Goal: Task Accomplishment & Management: Complete application form

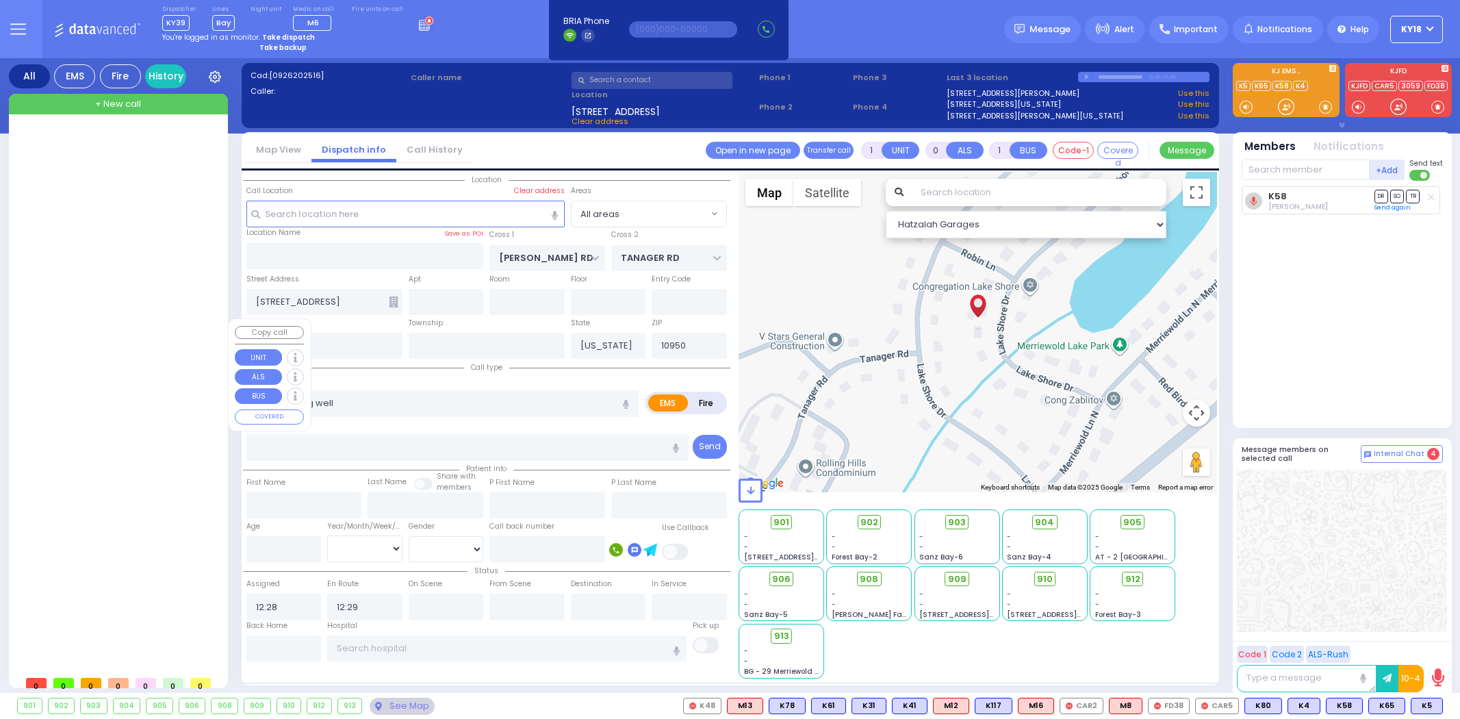
select select
click at [92, 266] on div at bounding box center [120, 398] width 204 height 541
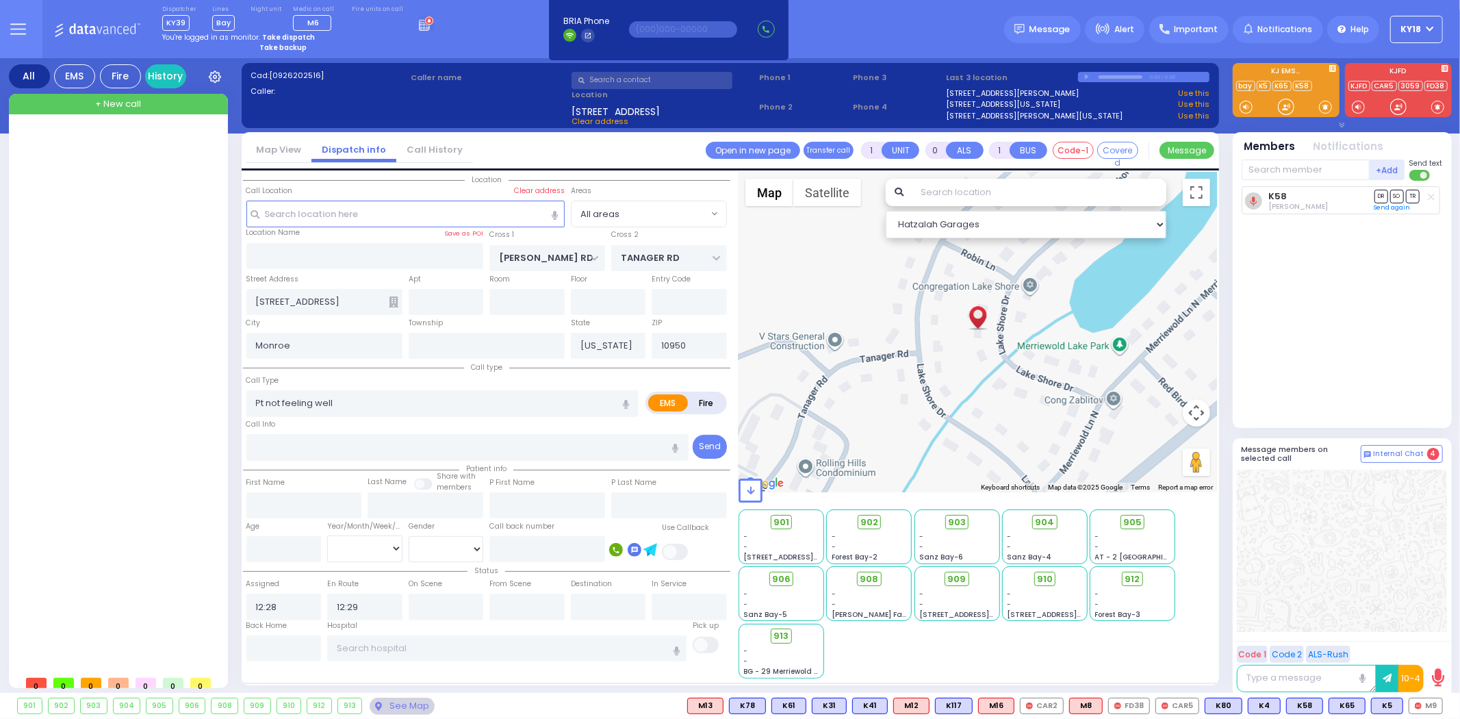
click at [1115, 541] on div "-" at bounding box center [1132, 546] width 75 height 10
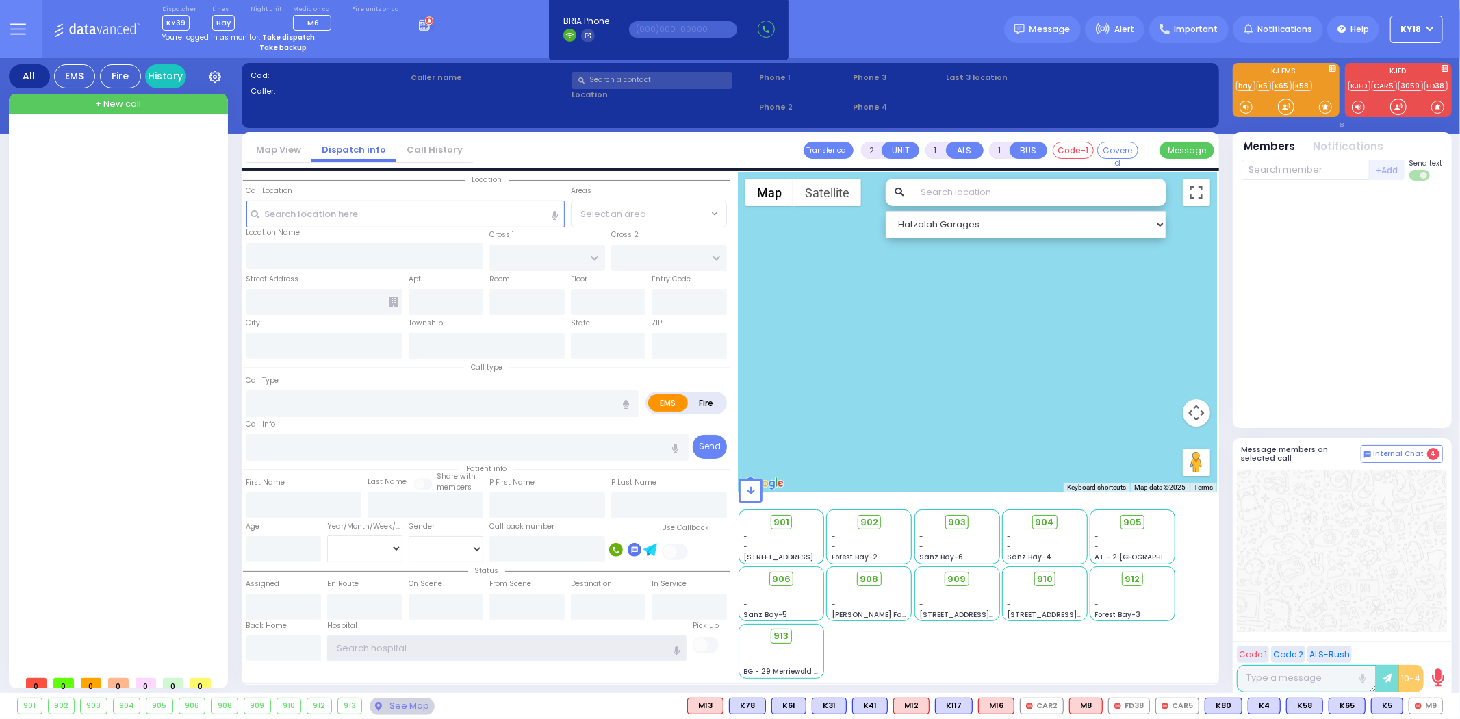
type input "ky18"
click at [961, 541] on div "-" at bounding box center [956, 546] width 75 height 10
click at [970, 543] on div "-" at bounding box center [956, 546] width 75 height 10
drag, startPoint x: 961, startPoint y: 553, endPoint x: 914, endPoint y: 556, distance: 47.3
click at [915, 556] on div "903 - - [GEOGRAPHIC_DATA]-6" at bounding box center [957, 536] width 84 height 53
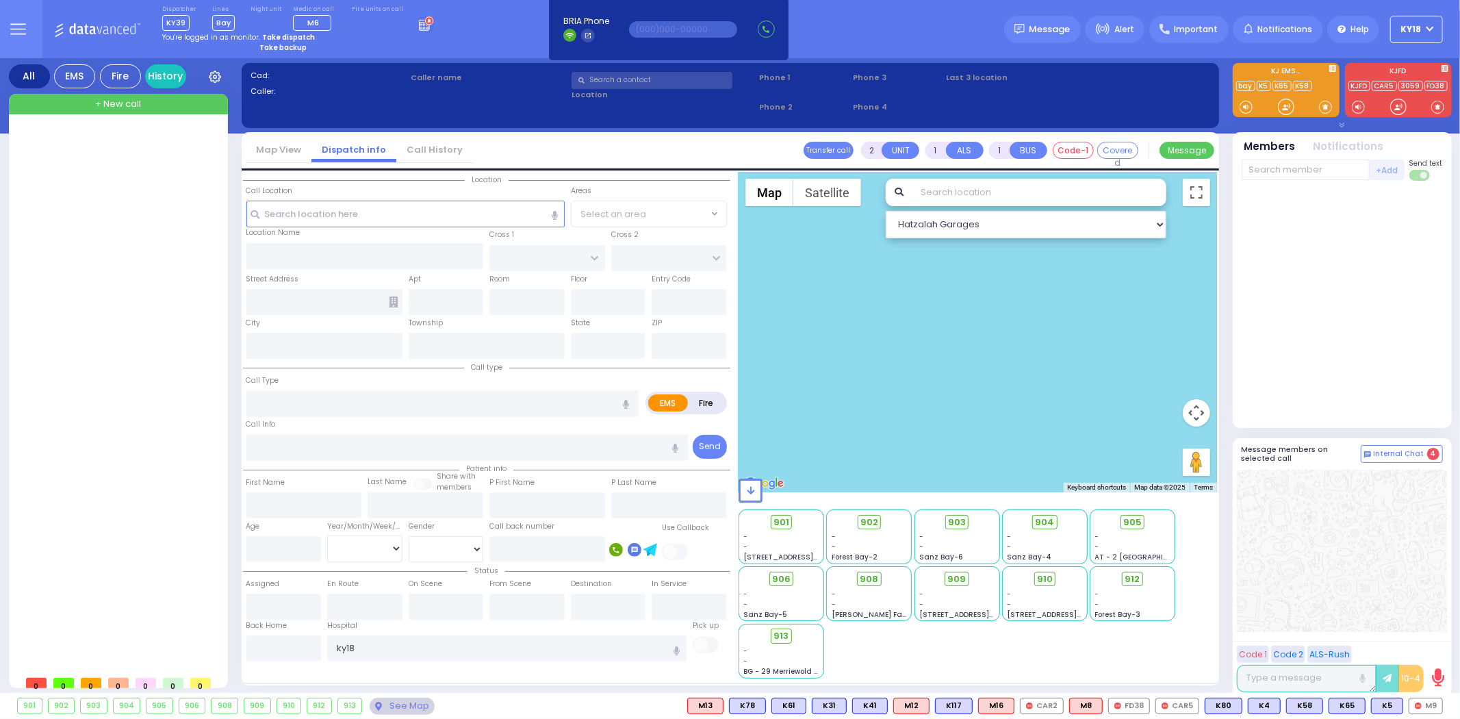
click at [920, 545] on span "-" at bounding box center [921, 546] width 4 height 10
click at [920, 545] on div "-" at bounding box center [956, 546] width 75 height 10
click at [920, 534] on span "-" at bounding box center [921, 536] width 4 height 10
click at [929, 539] on div "-" at bounding box center [956, 536] width 75 height 10
click at [918, 538] on div "903 - - [GEOGRAPHIC_DATA]-6" at bounding box center [957, 536] width 84 height 53
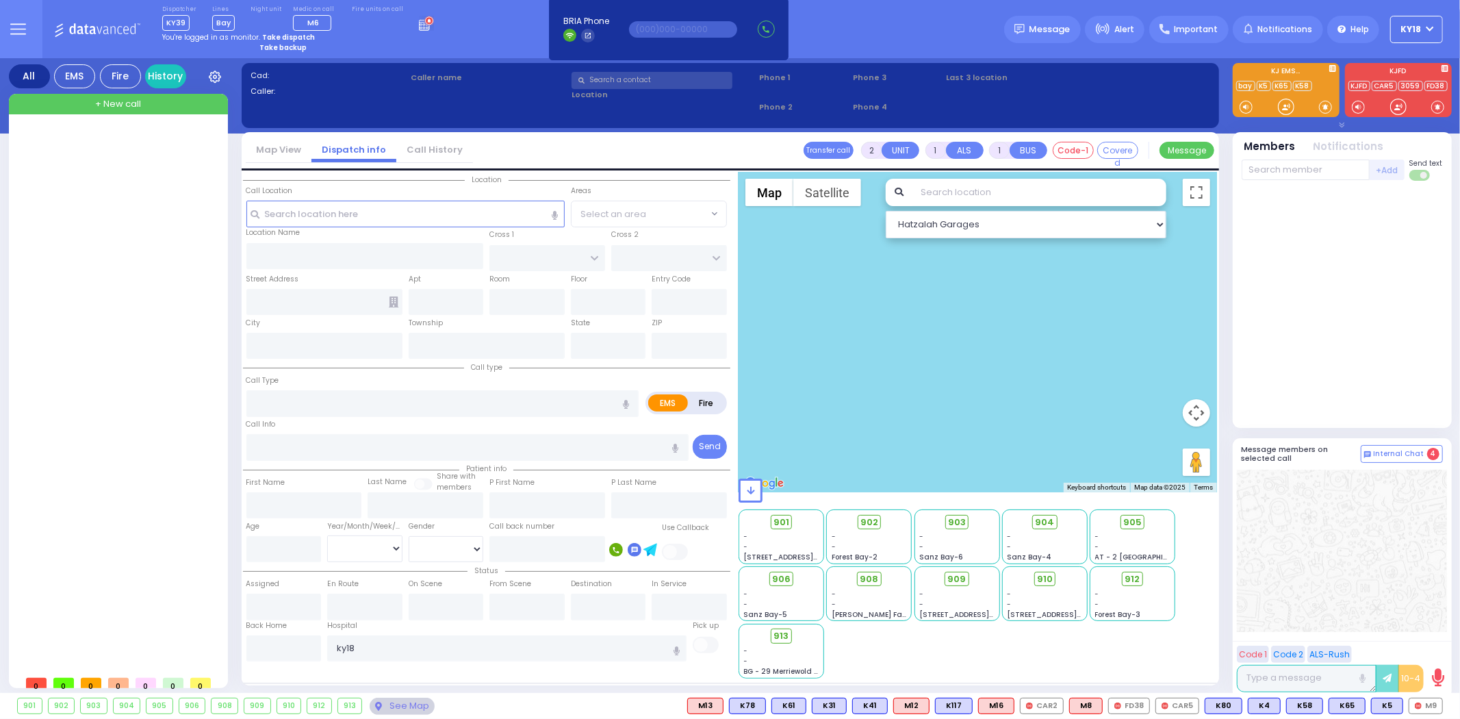
click at [927, 544] on div "-" at bounding box center [956, 546] width 75 height 10
click at [950, 537] on div "-" at bounding box center [956, 536] width 75 height 10
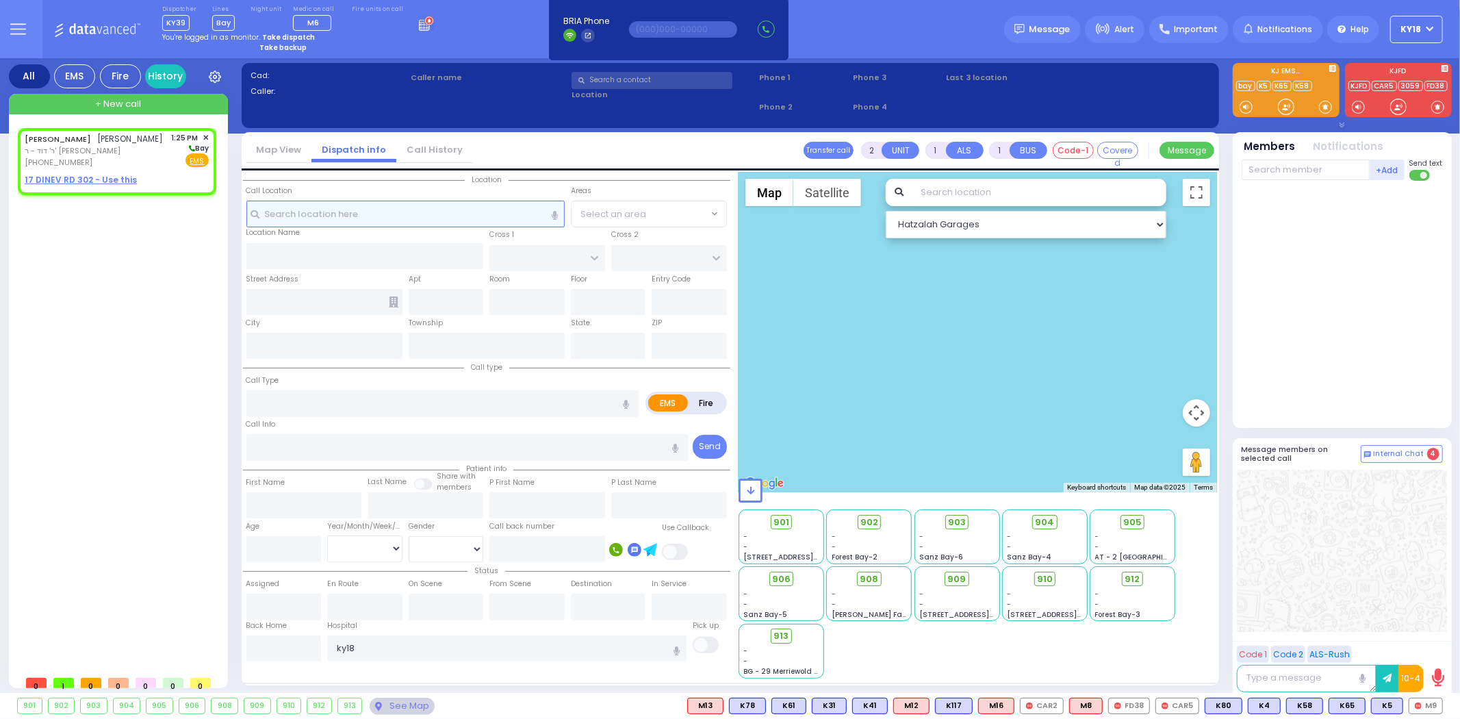
select select
radio input "true"
type input "SHLOME"
type input "UNGAR"
select select
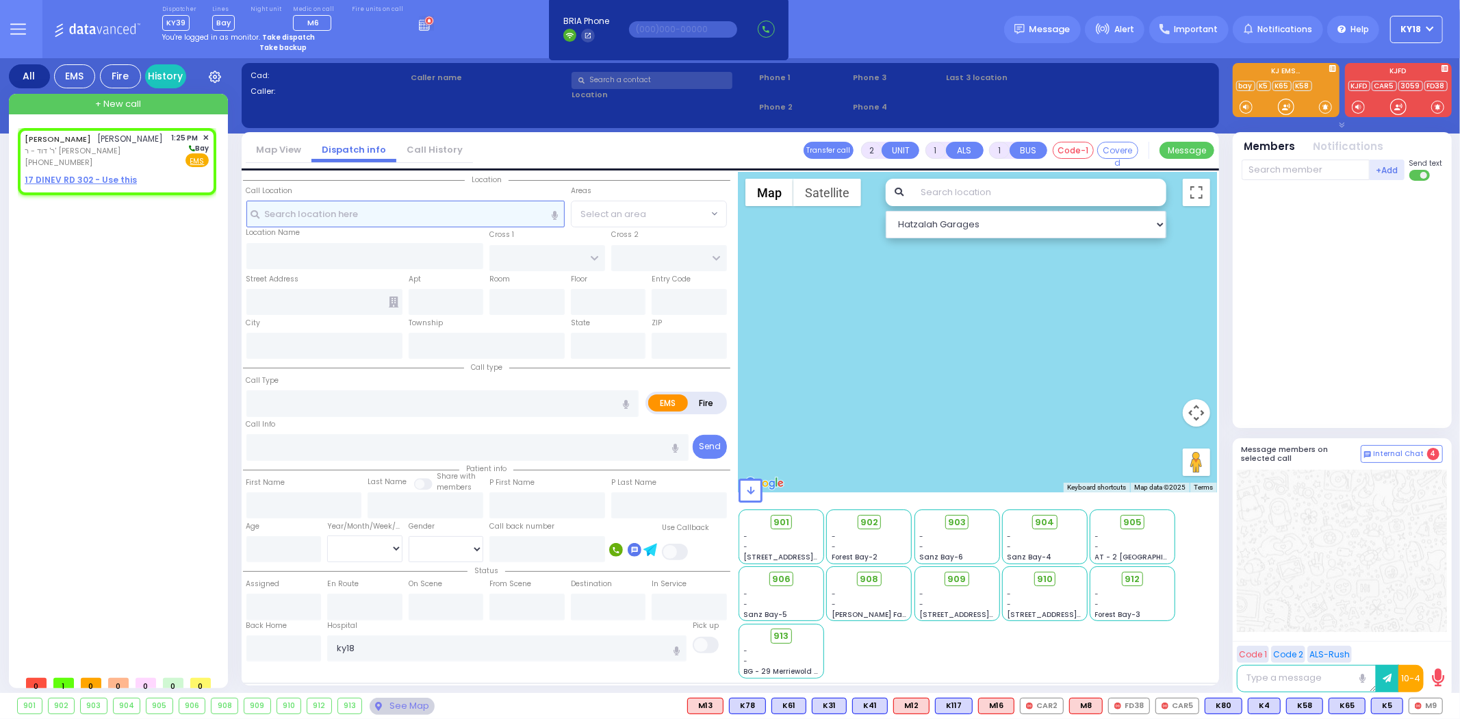
type input "13:25"
select select "Hatzalah Garages"
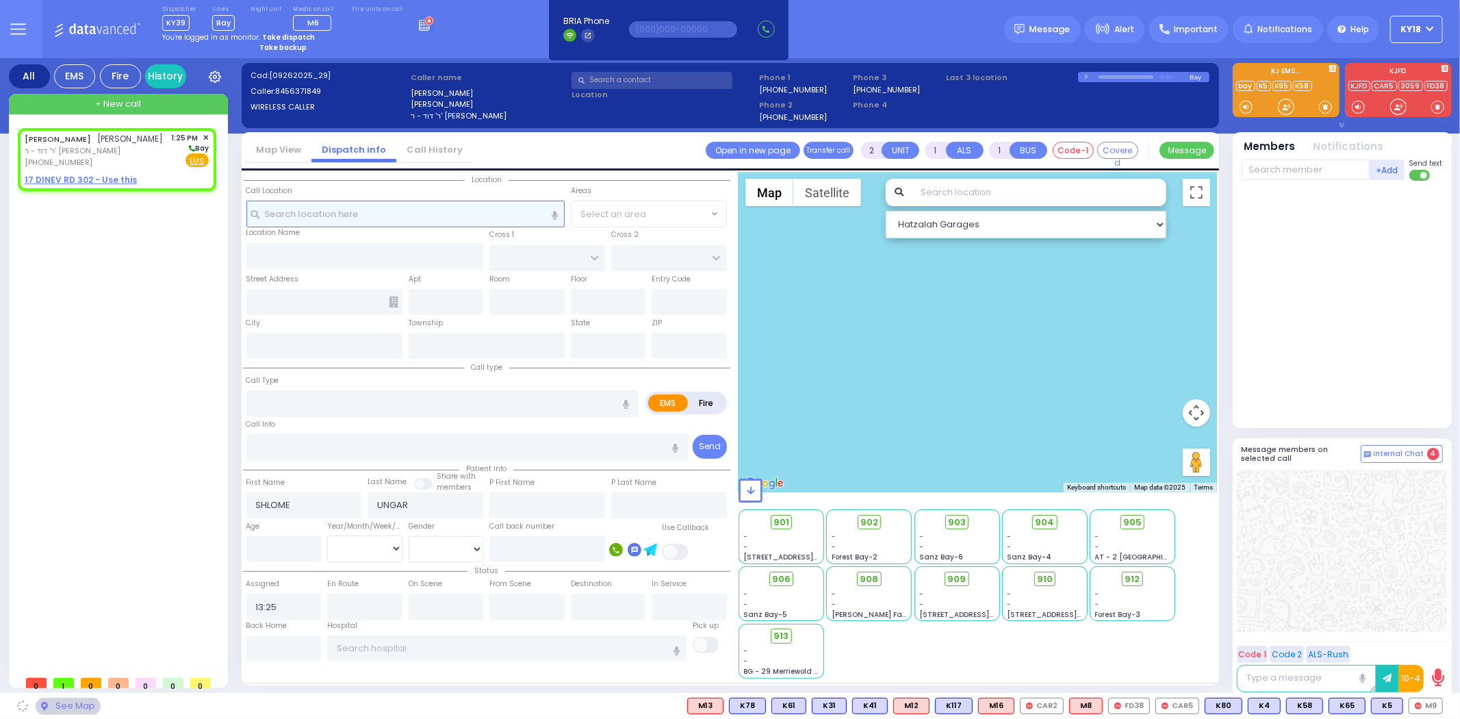
select select
radio input "true"
select select
select select "Hatzalah Garages"
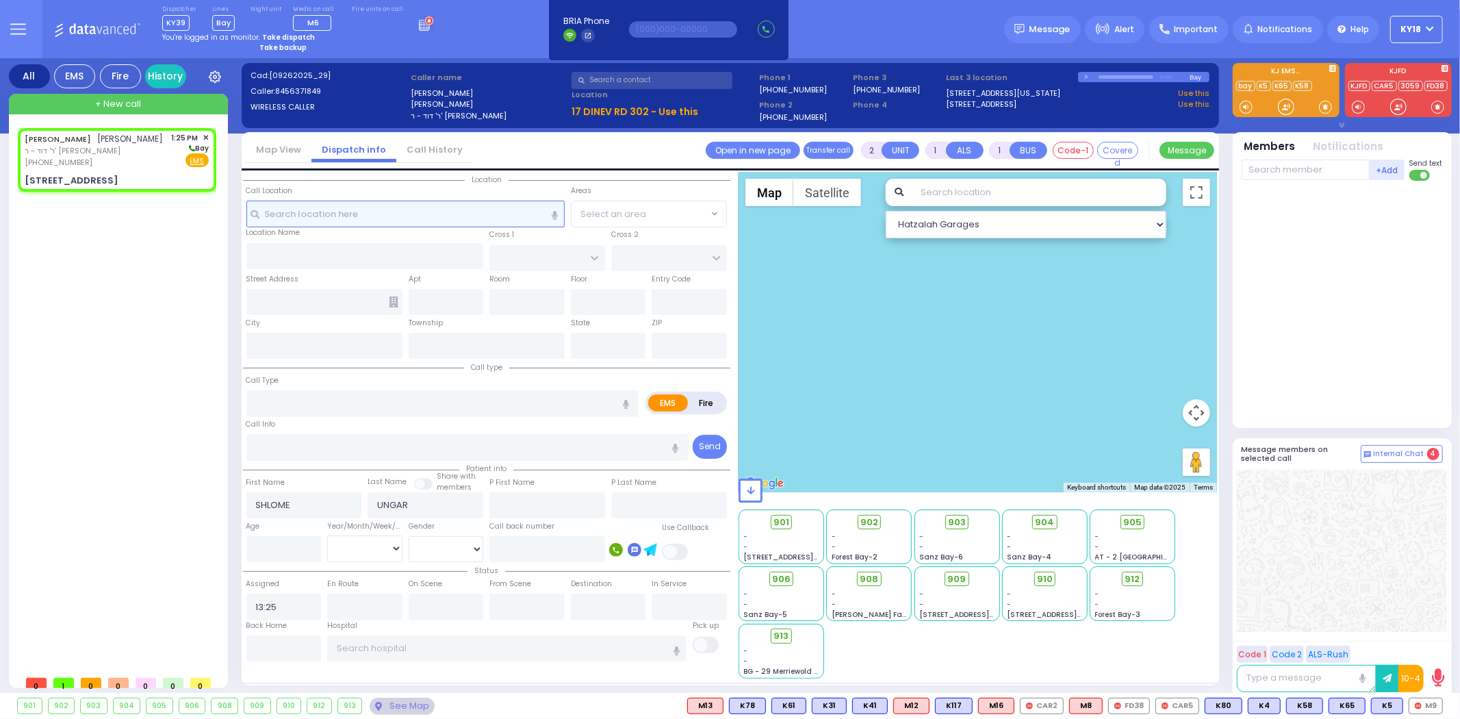
select select
radio input "true"
select select
select select "Hatzalah Garages"
type input "[STREET_ADDRESS]"
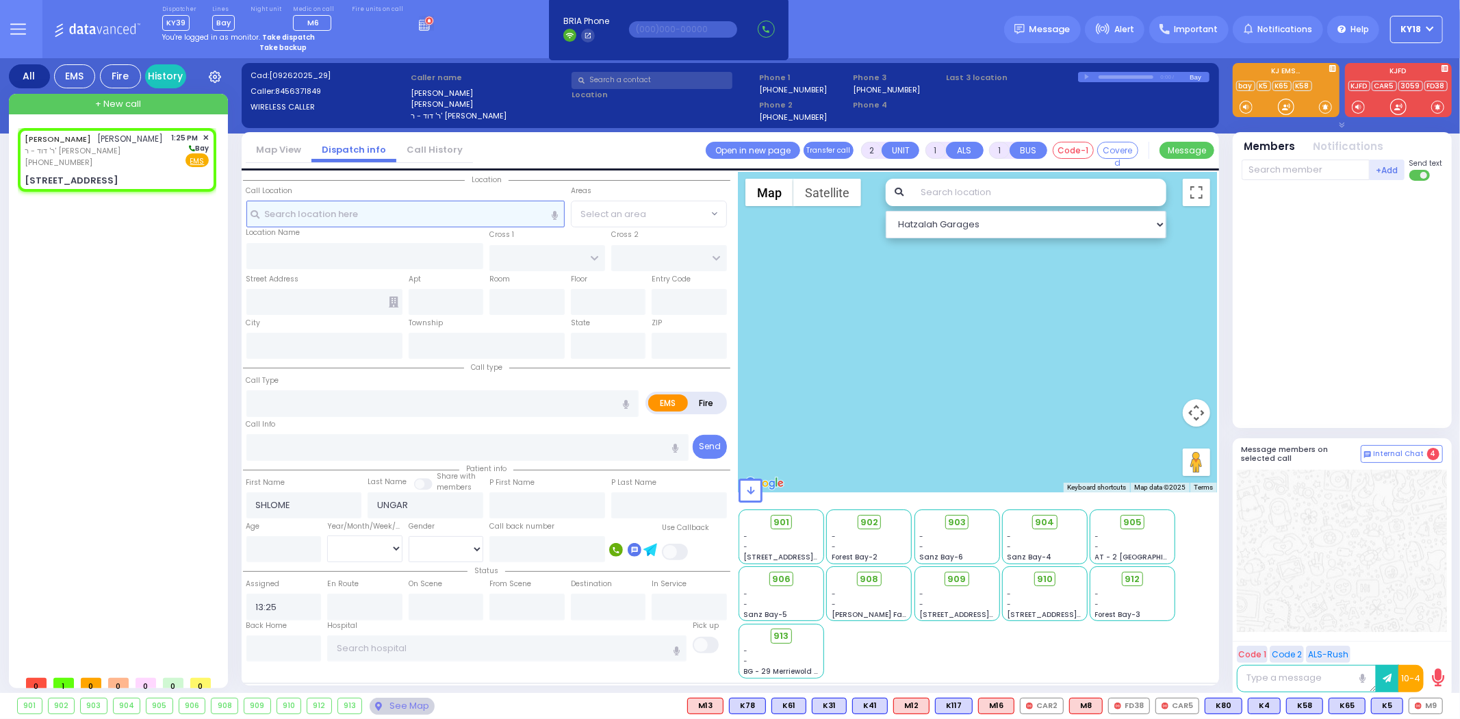
type input "[GEOGRAPHIC_DATA]"
type input "[STREET_ADDRESS]"
type input "302"
type input "Monroe"
type input "[US_STATE]"
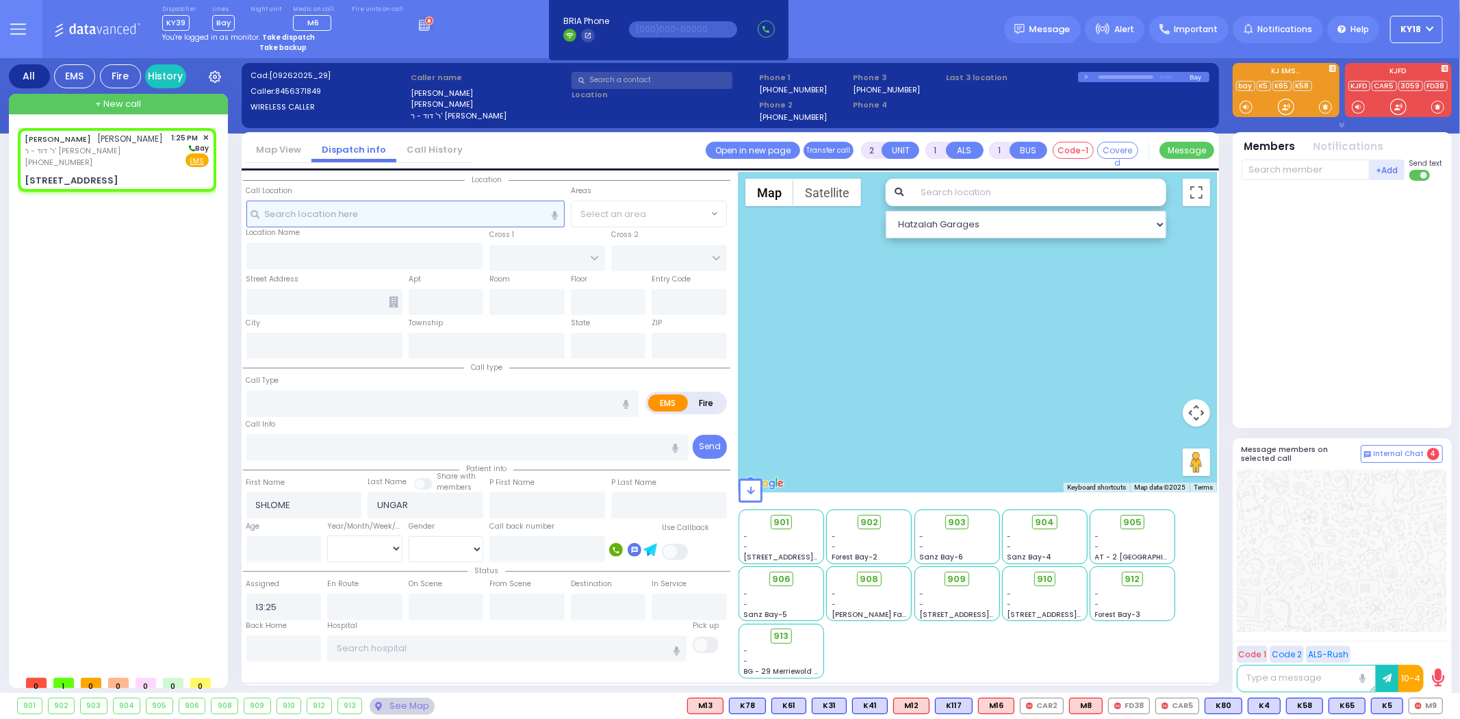
type input "10950"
select select "BEIRECH [PERSON_NAME]"
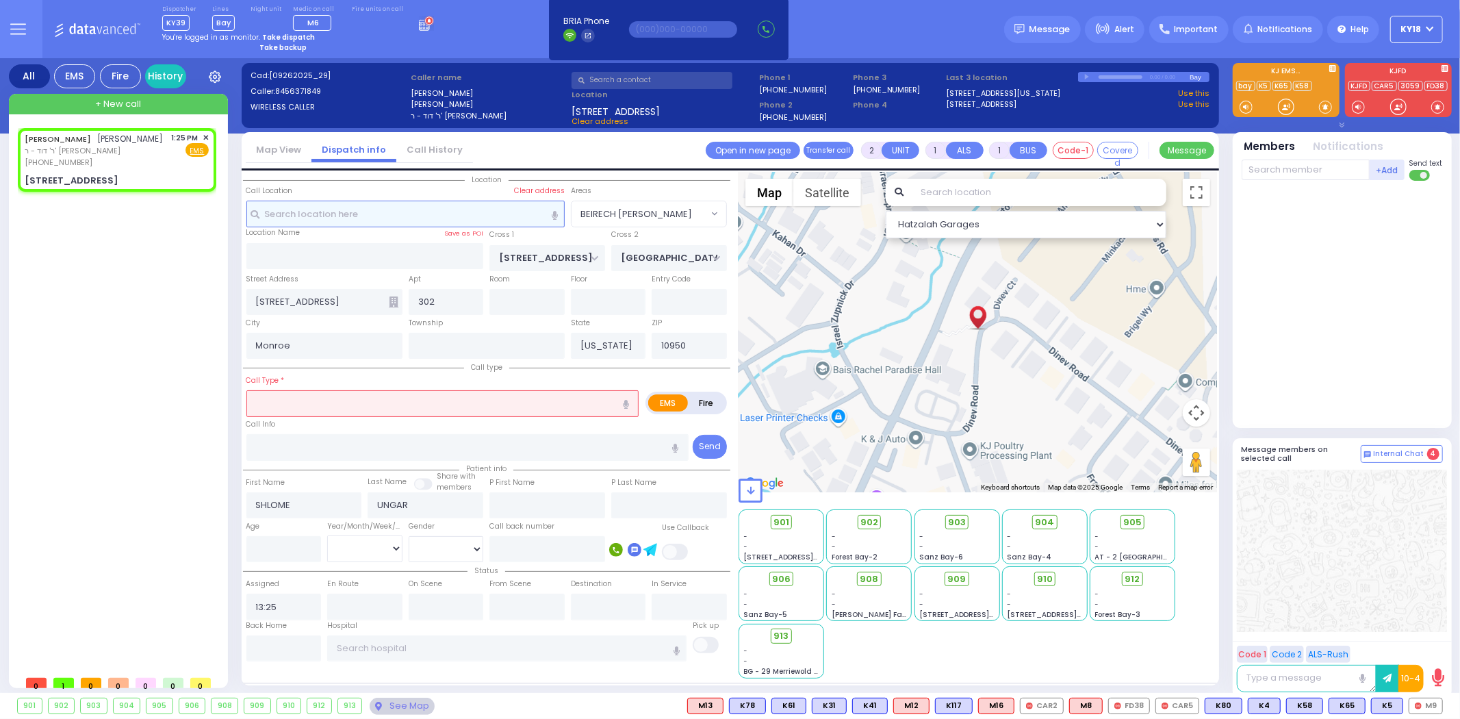
select select
radio input "true"
select select
select select "Hatzalah Garages"
select select "BEIRECH [PERSON_NAME]"
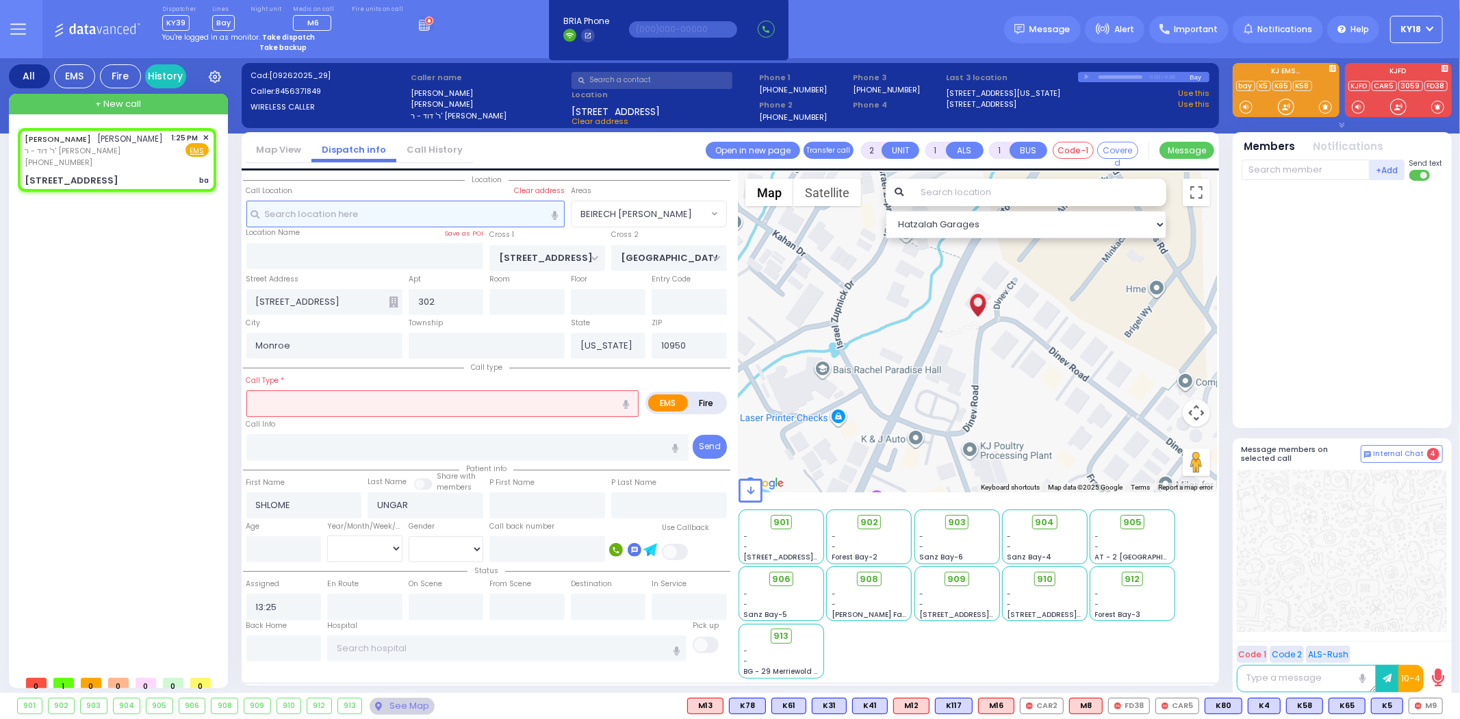
select select
type input "ba"
radio input "true"
select select
select select "Hatzalah Garages"
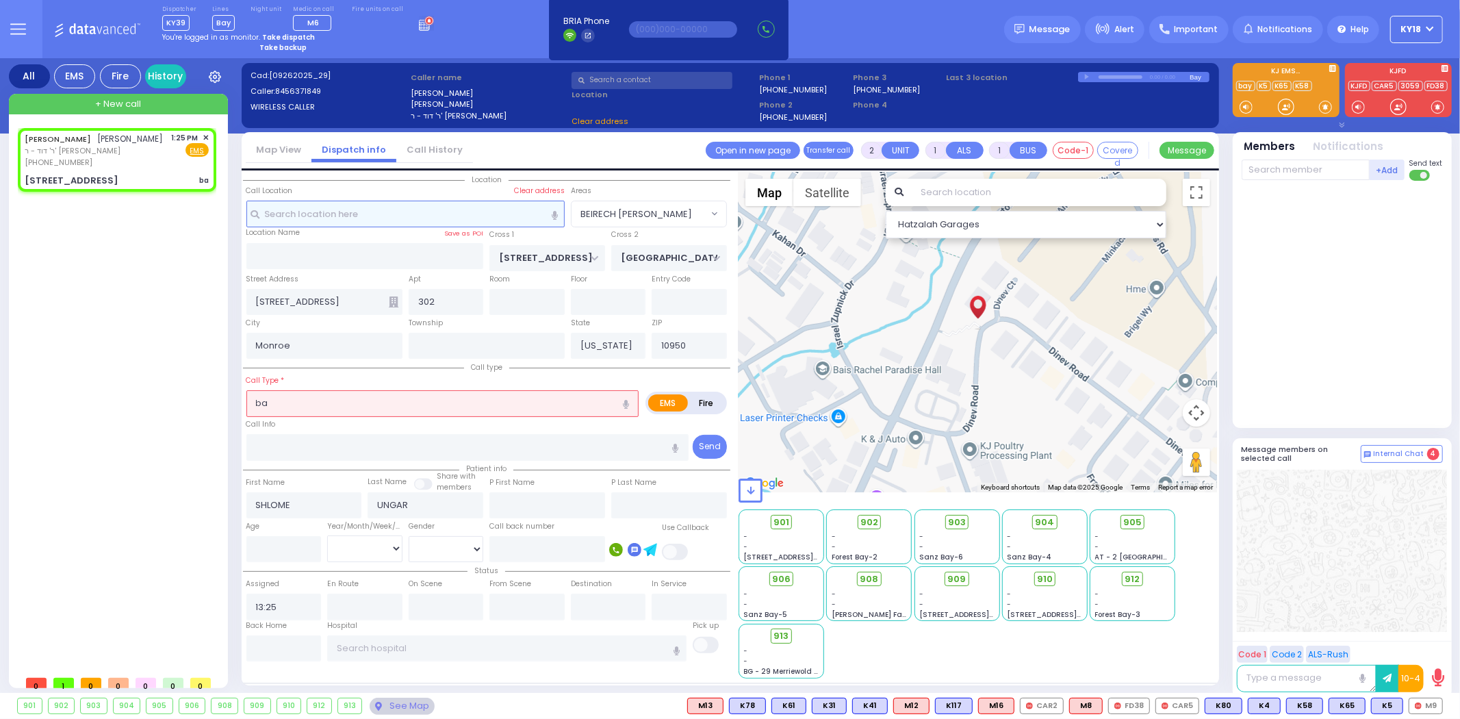
select select "BEIRECH [PERSON_NAME]"
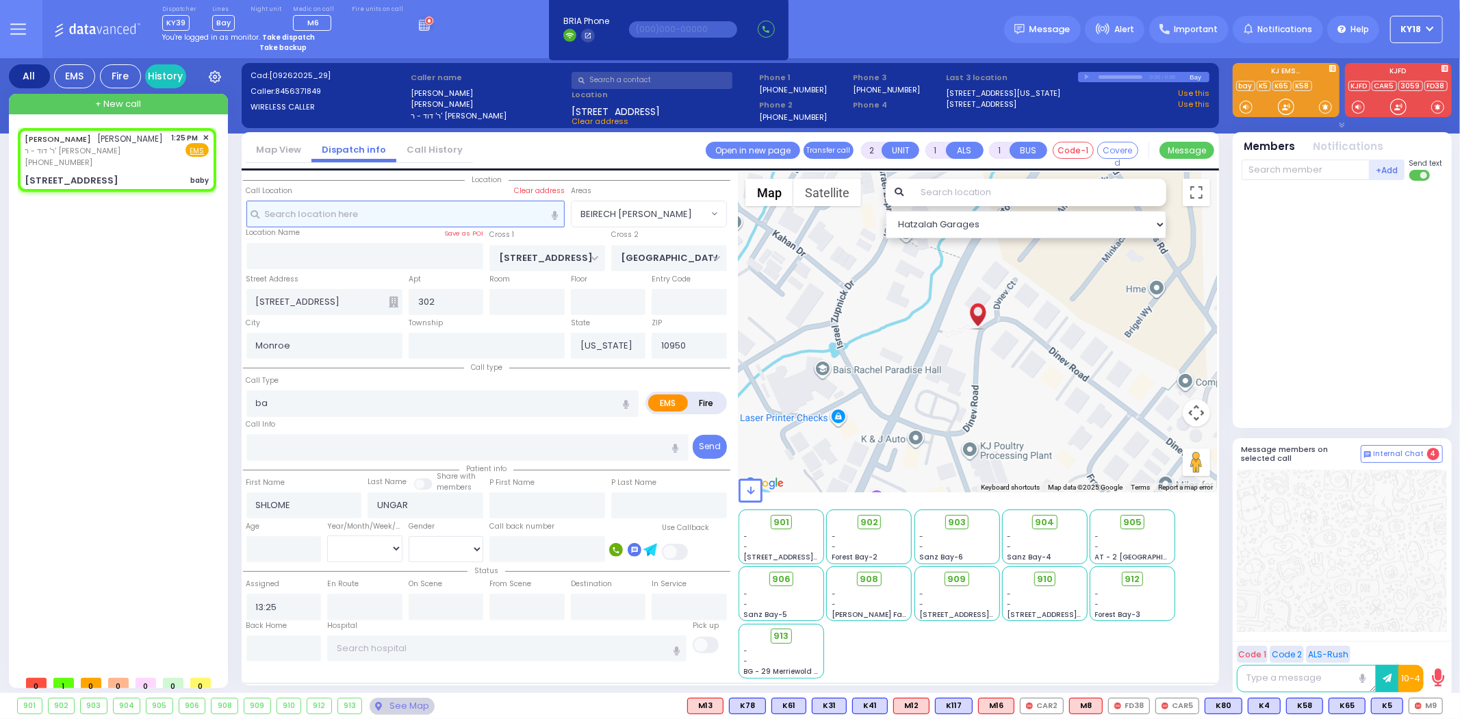
select select
type input "baby"
radio input "true"
select select
select select "Hatzalah Garages"
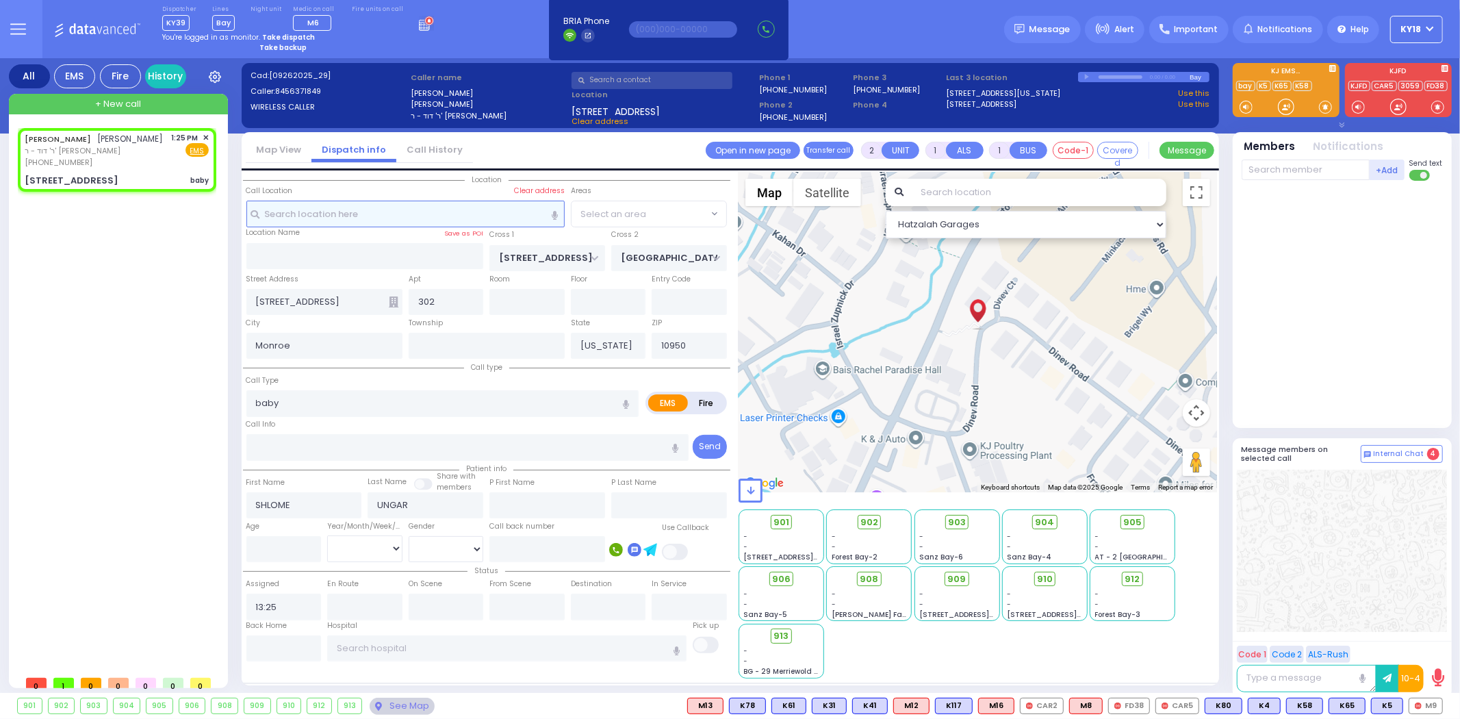
select select "BEIRECH [PERSON_NAME]"
select select
type input "baby gg"
radio input "true"
select select
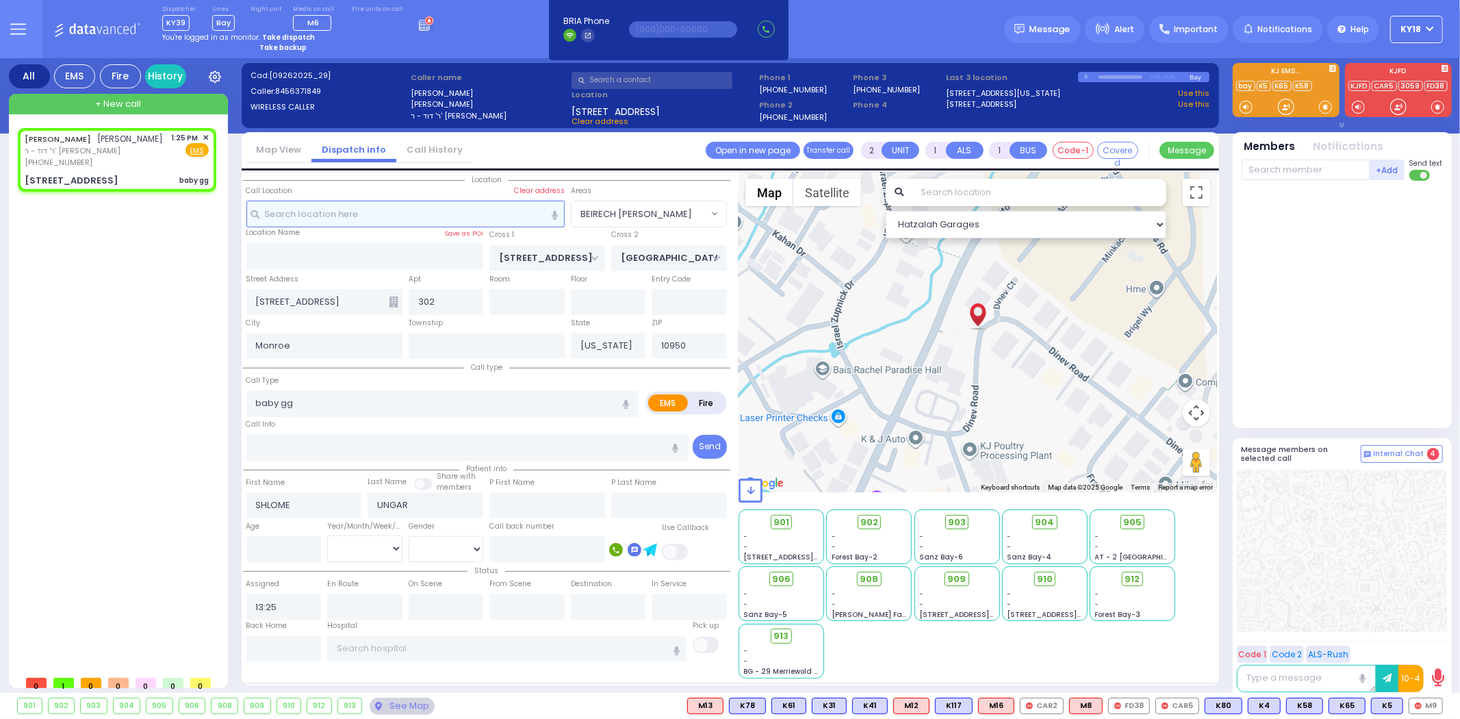
select select "Hatzalah Garages"
select select "BEIRECH [PERSON_NAME]"
select select
type input "baby g"
radio input "true"
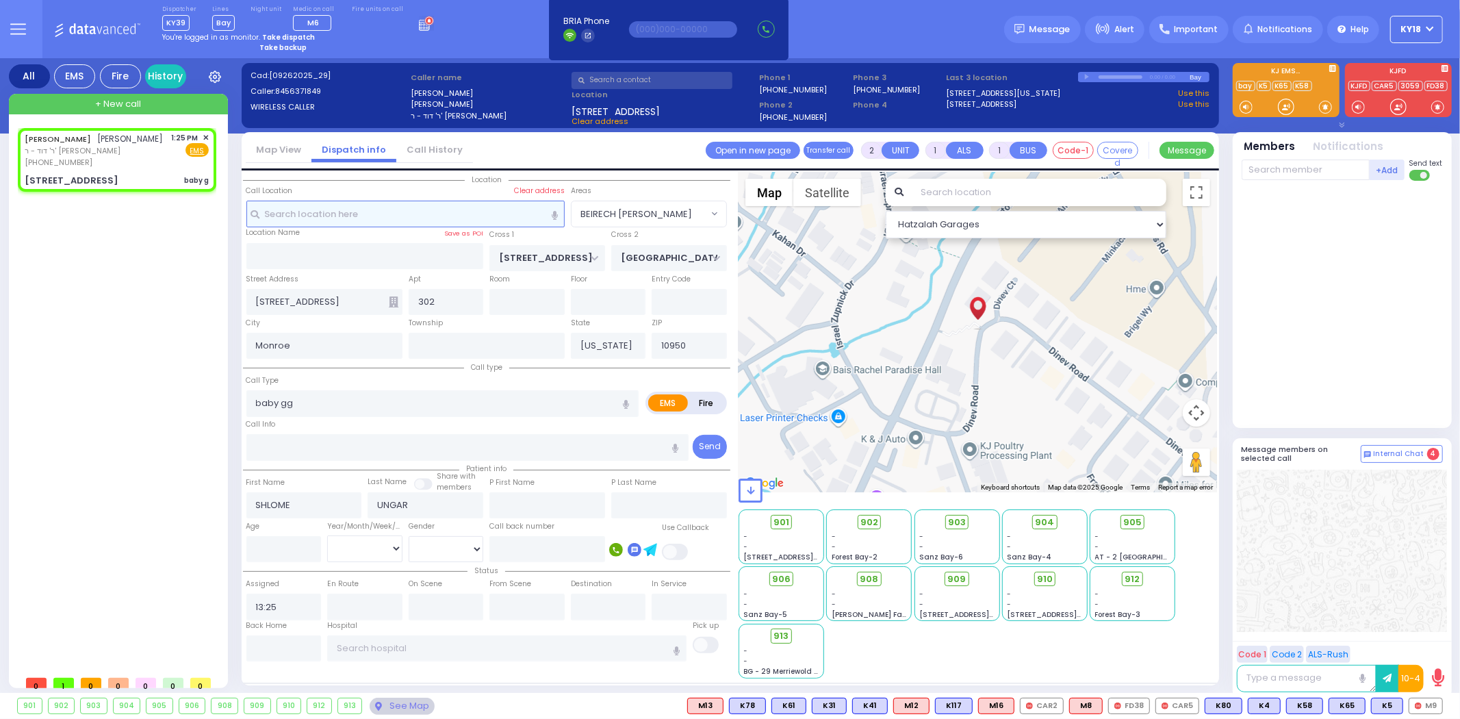
select select
select select "Hatzalah Garages"
select select "BEIRECH [PERSON_NAME]"
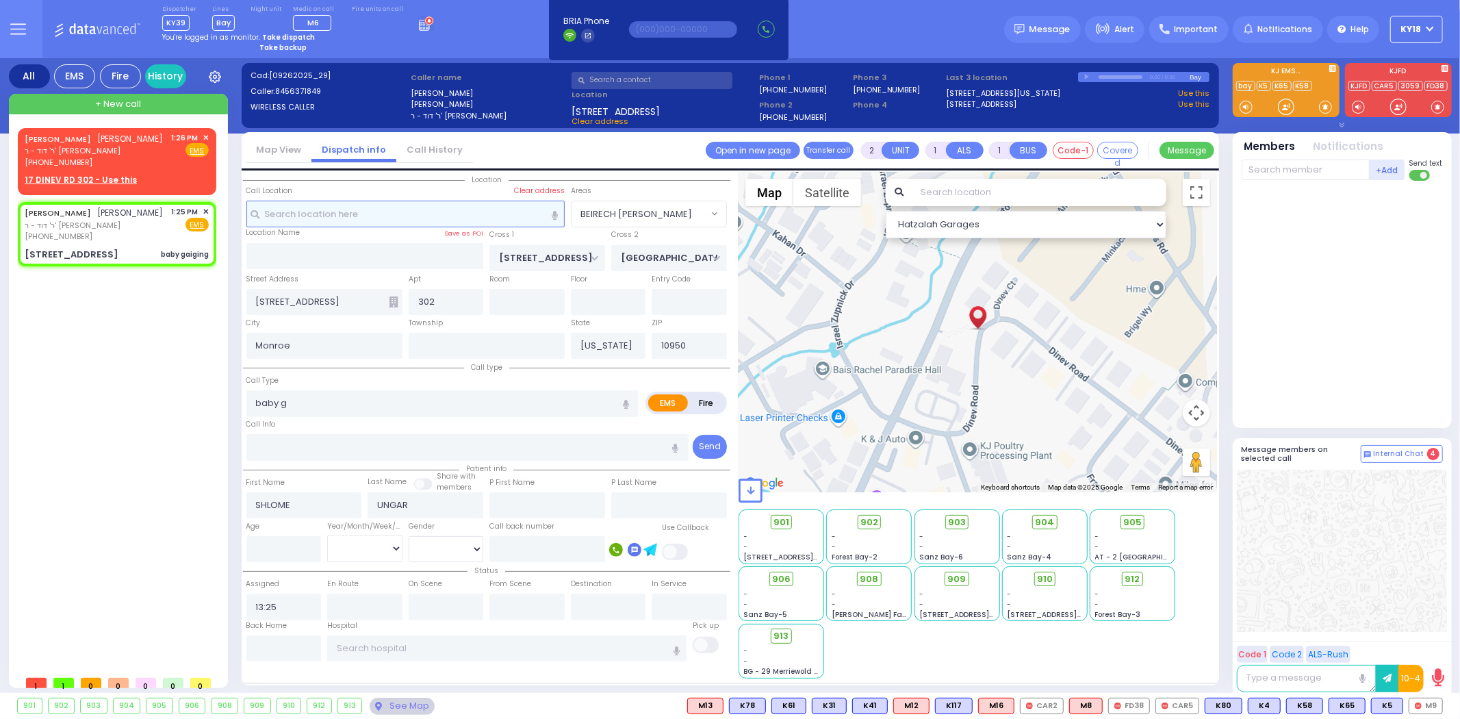
select select
type input "baby gaiging"
radio input "true"
select select
select select "Hatzalah Garages"
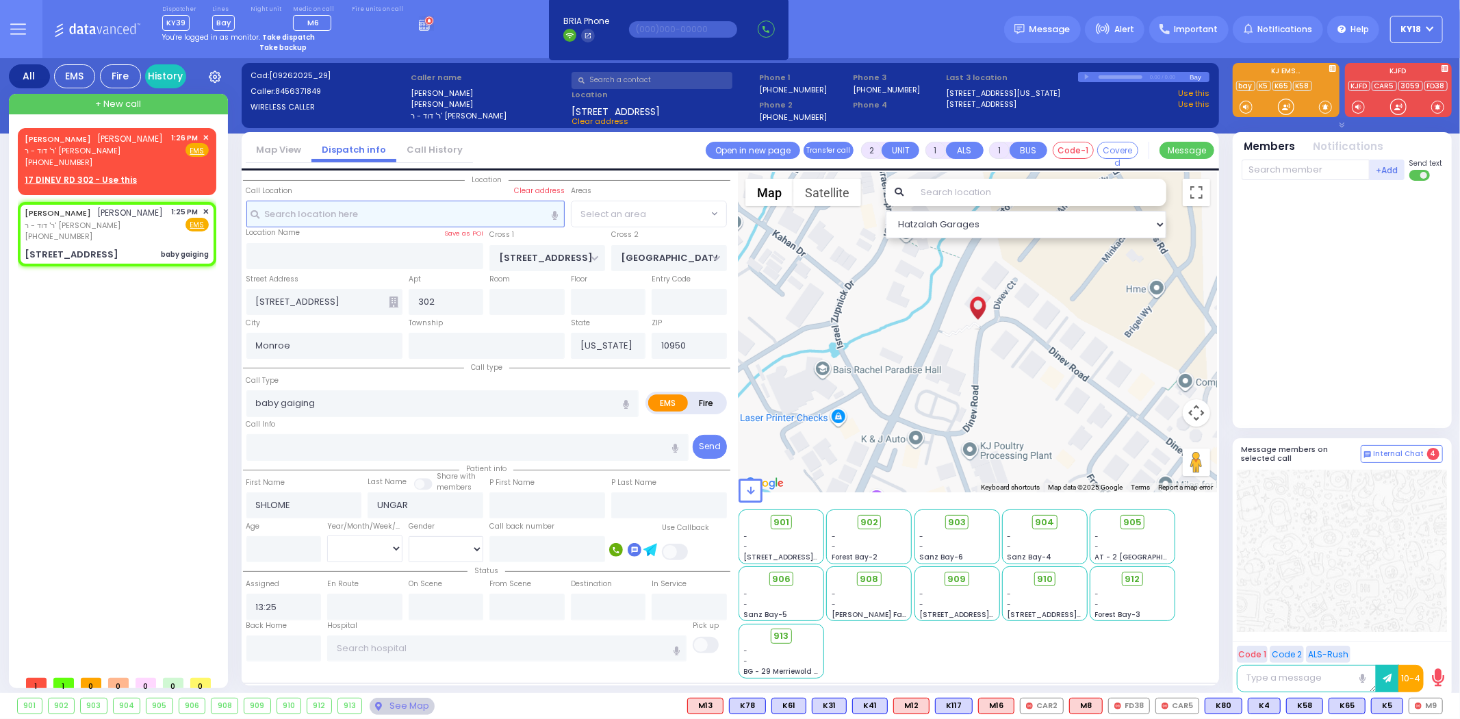
select select "BEIRECH [PERSON_NAME]"
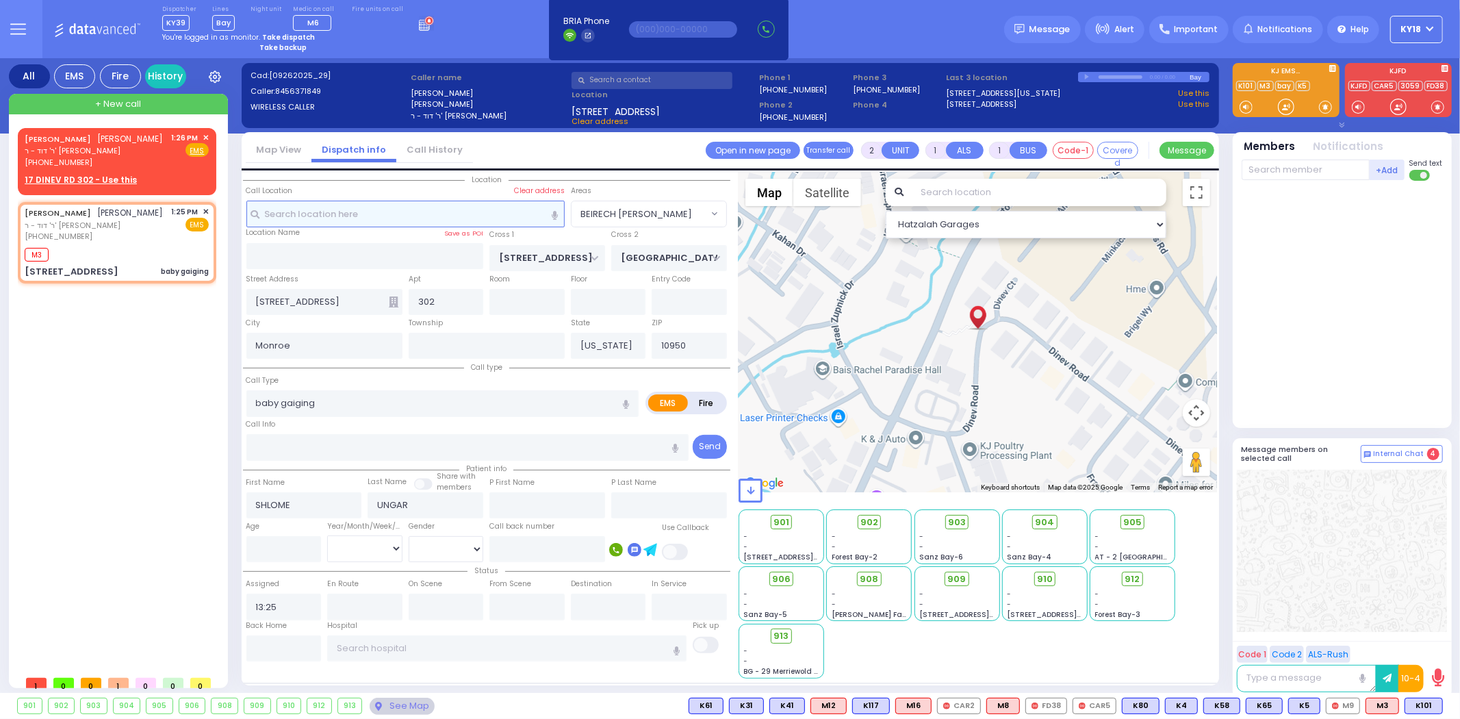
select select
radio input "true"
select select
type input "13:27"
select select "Hatzalah Garages"
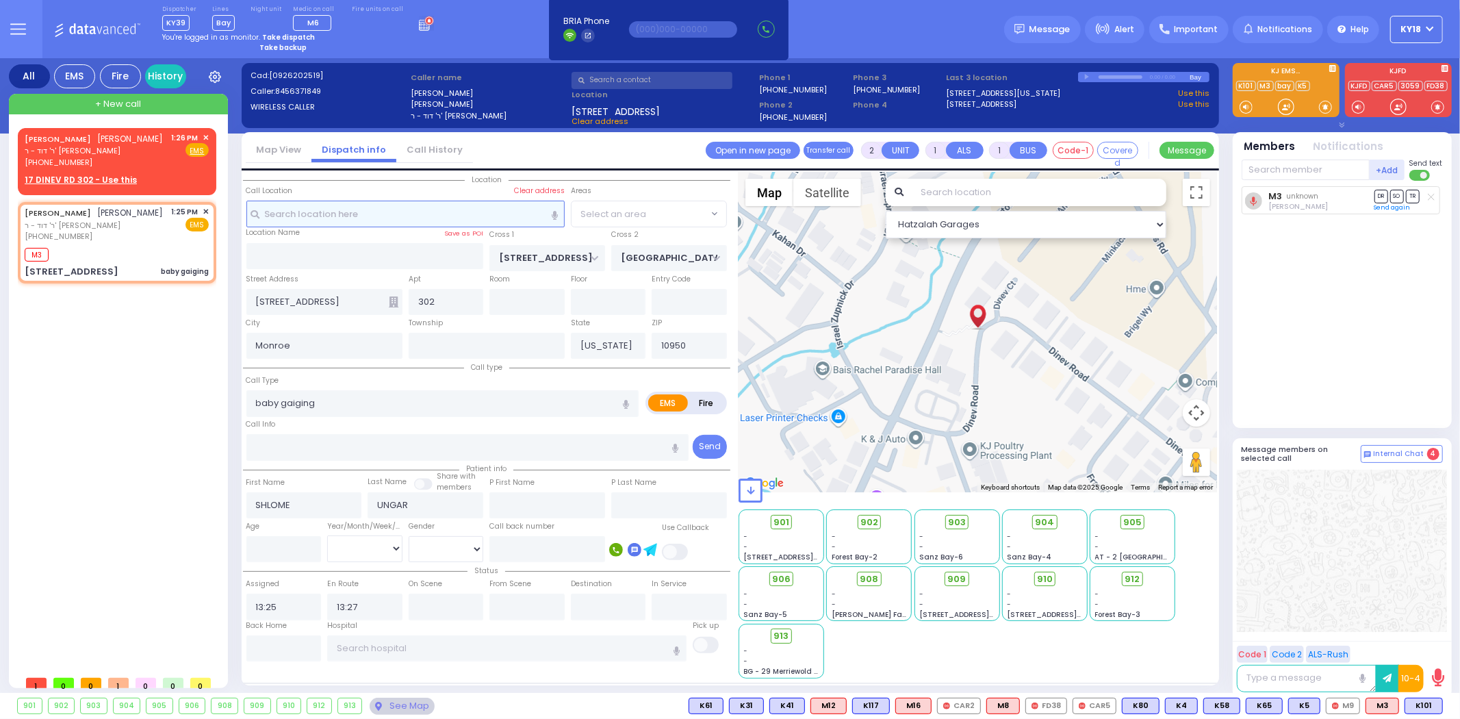
select select "BEIRECH [PERSON_NAME]"
select select
radio input "true"
select select
select select "Hatzalah Garages"
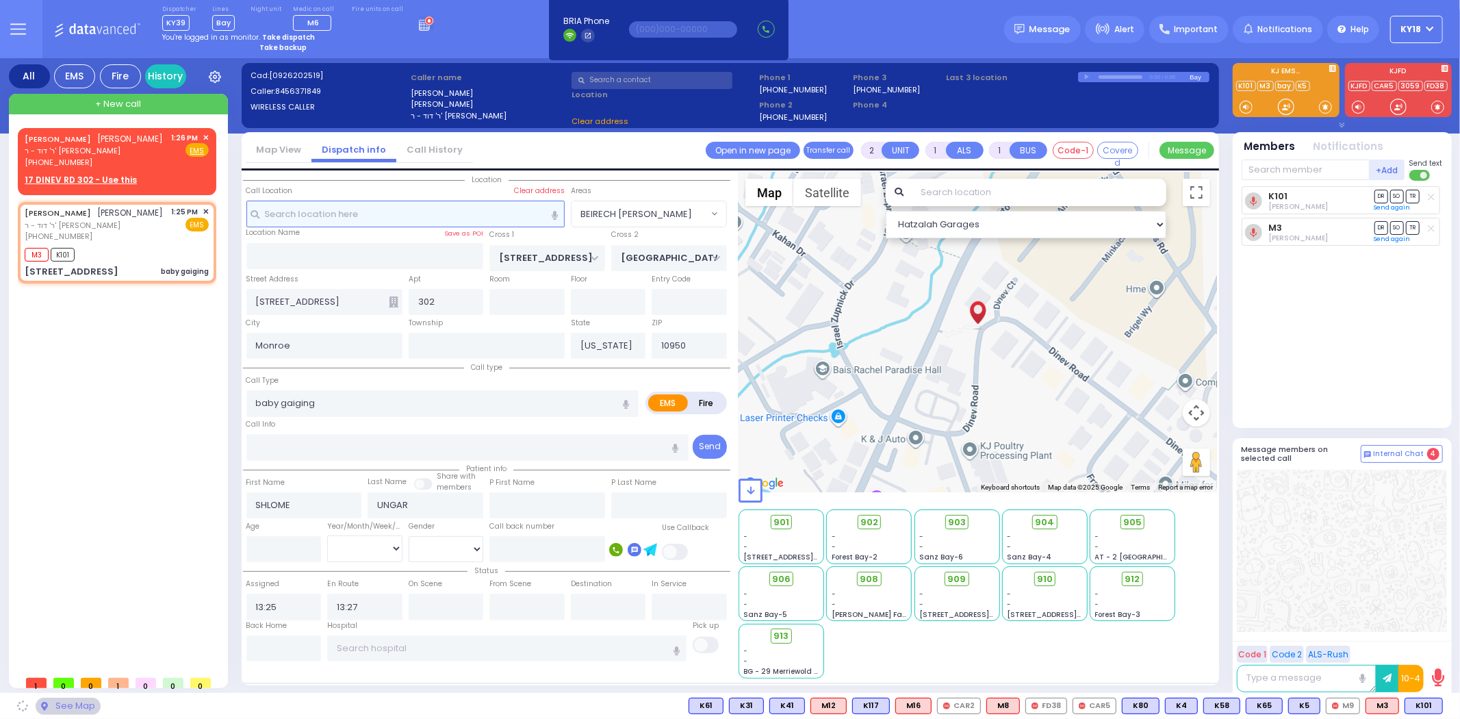
select select "BEIRECH [PERSON_NAME]"
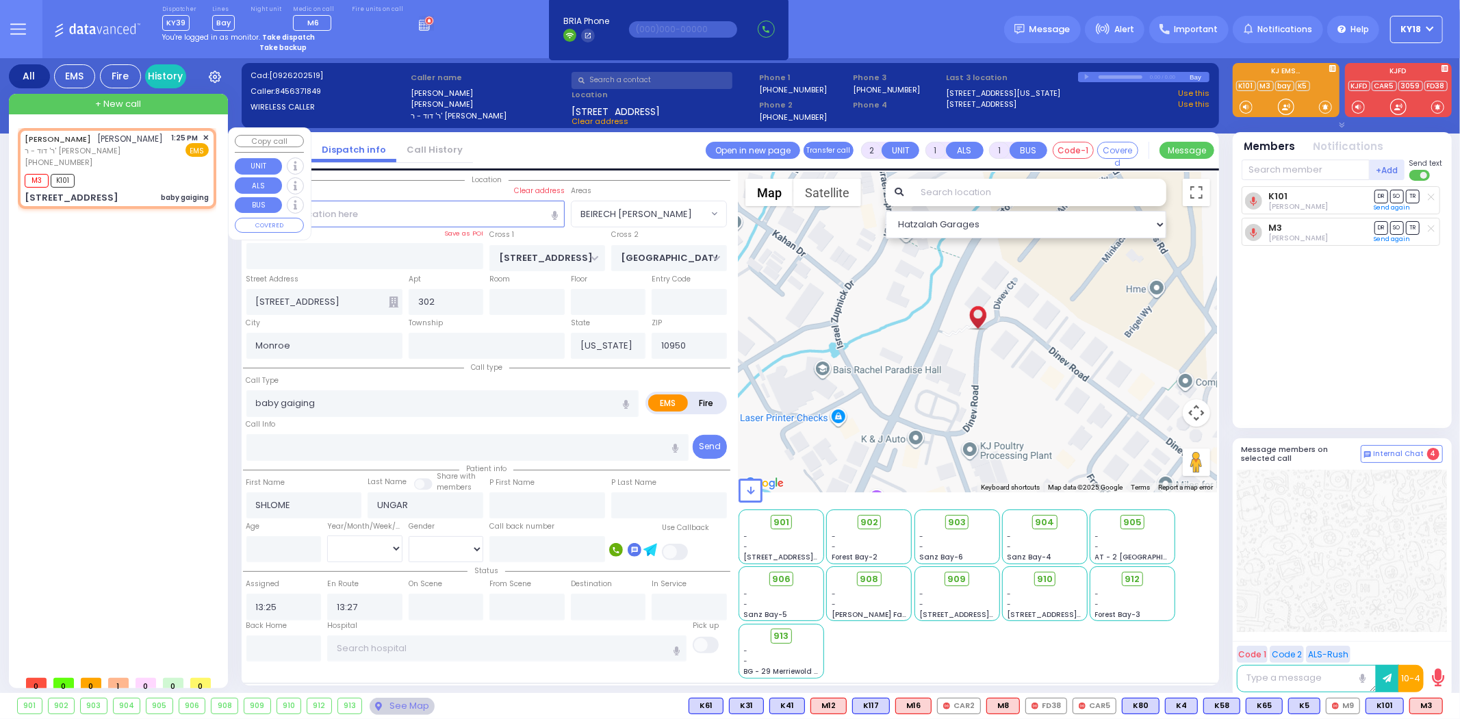
click at [114, 161] on div "[PHONE_NUMBER]" at bounding box center [94, 163] width 139 height 12
select select
radio input "true"
select select
select select "Hatzalah Garages"
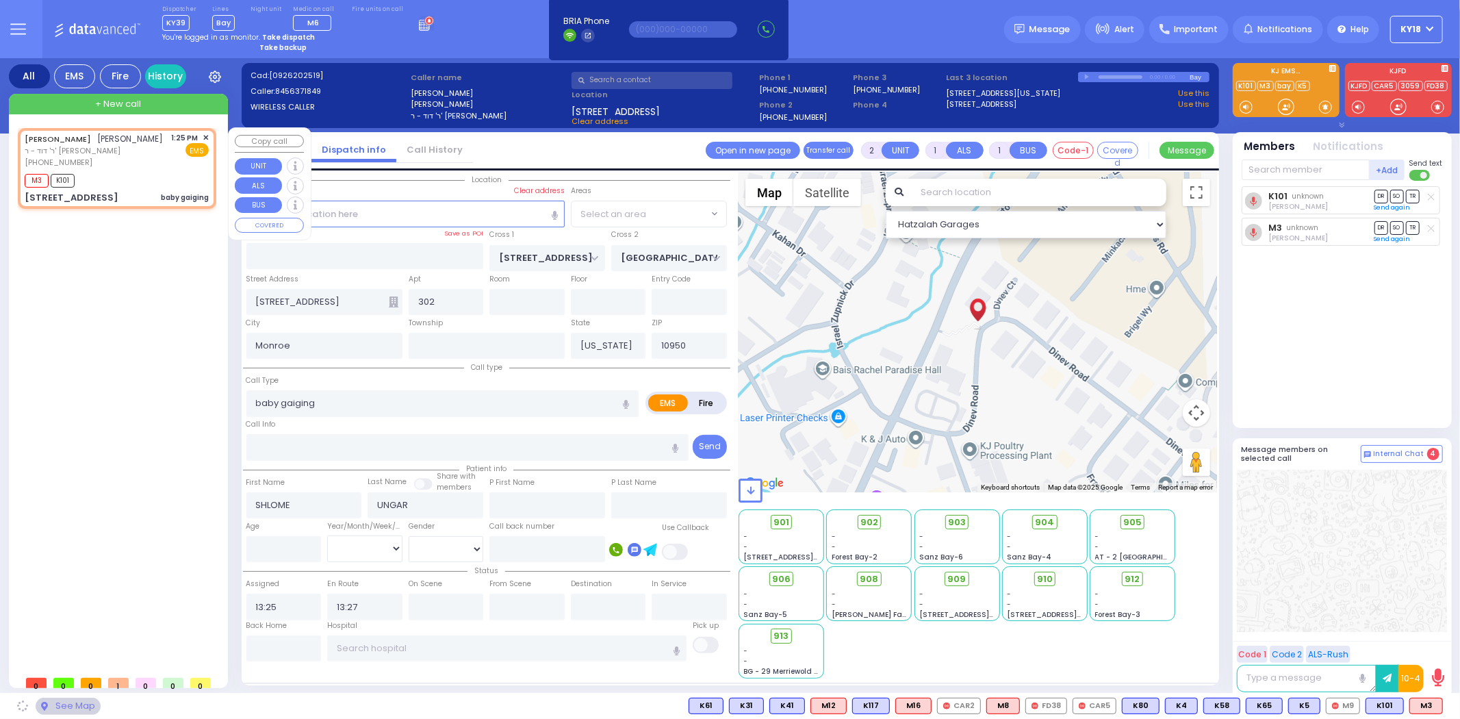
select select "BEIRECH [PERSON_NAME]"
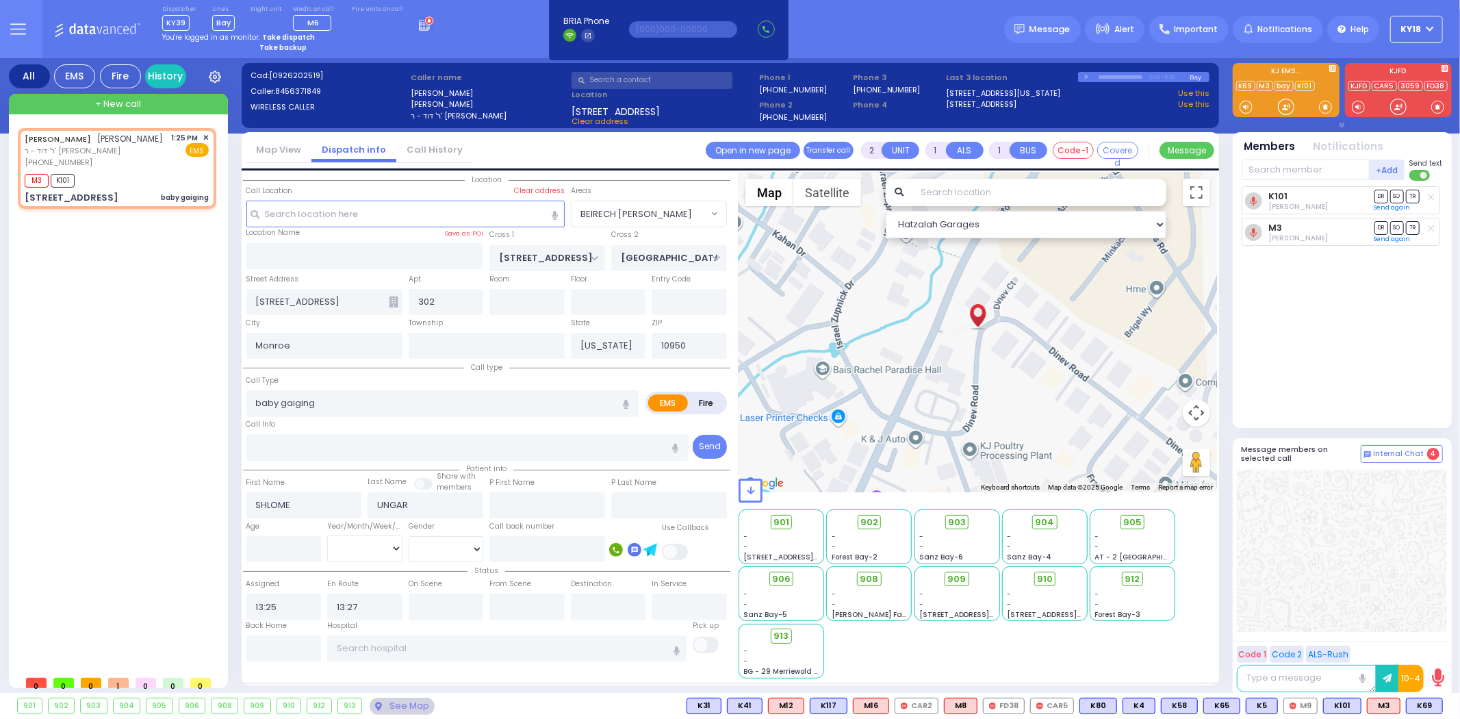
type input "6"
select select
radio input "true"
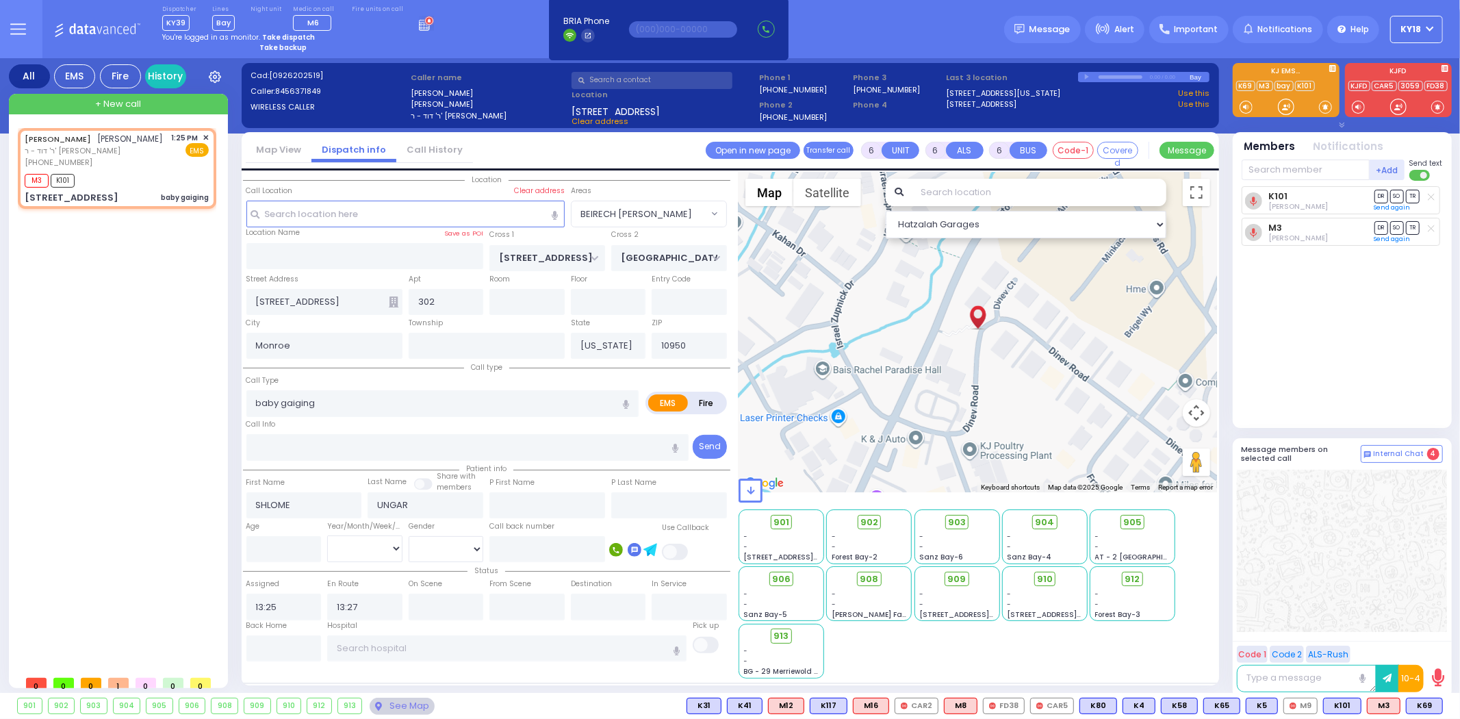
type input "Hersh"
type input "[PERSON_NAME]"
type input "8"
select select "Month"
select select "Hatzalah Garages"
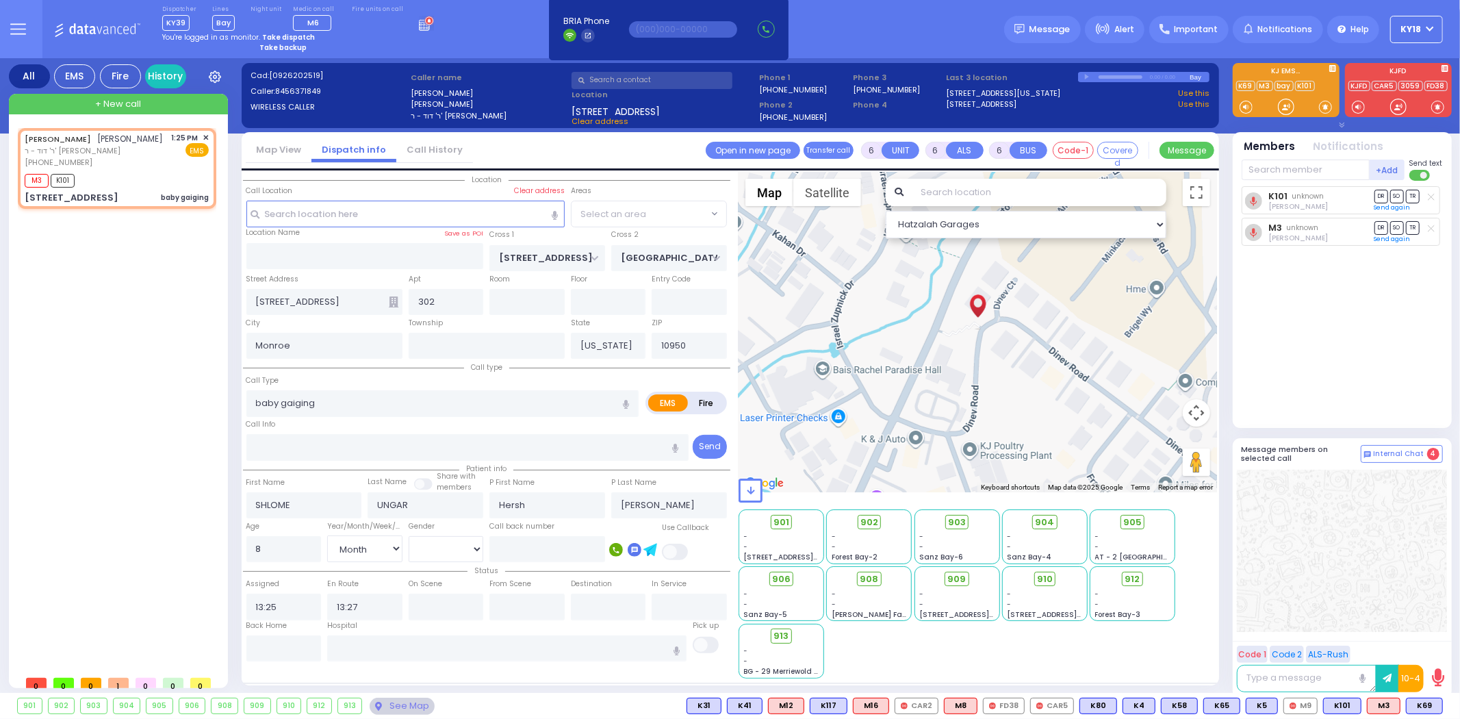
select select "BEIRECH [PERSON_NAME]"
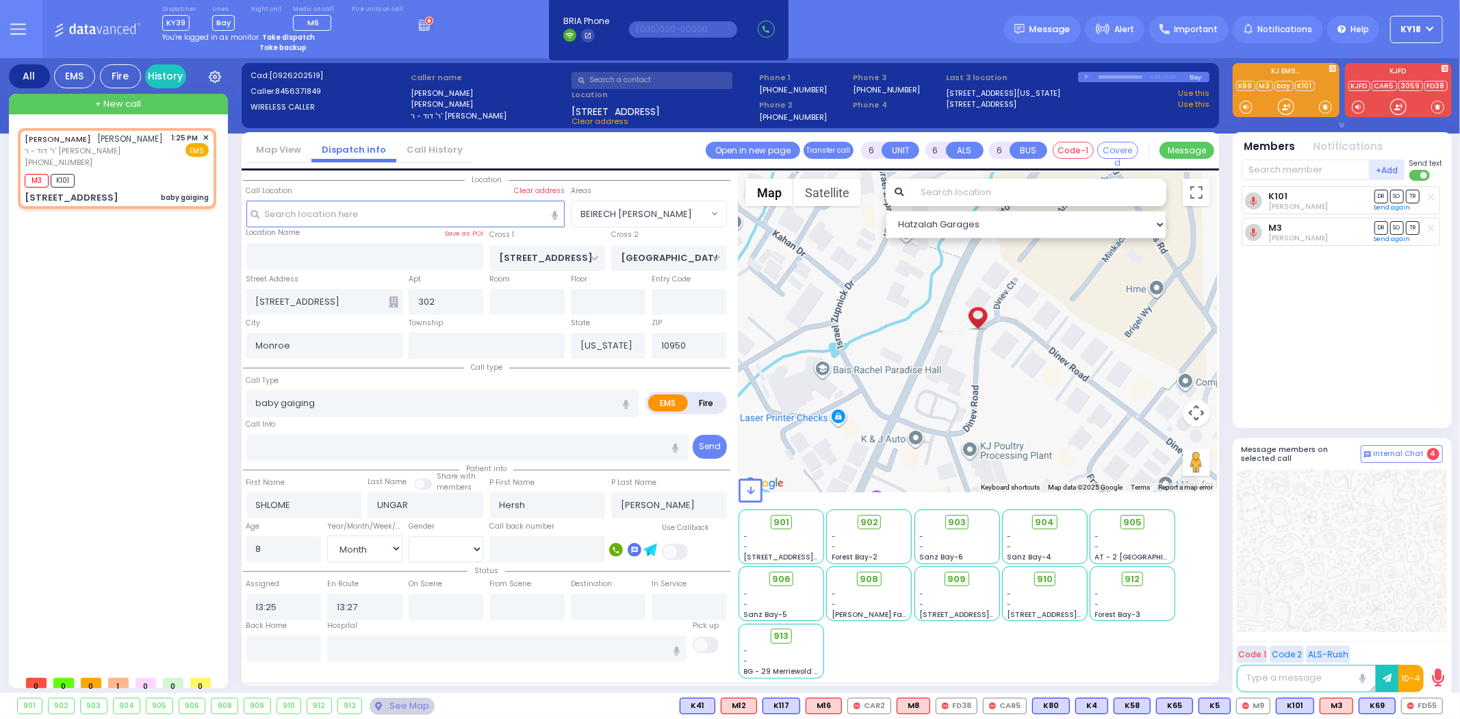
select select
radio input "true"
type input "Unknown"
select select "Year"
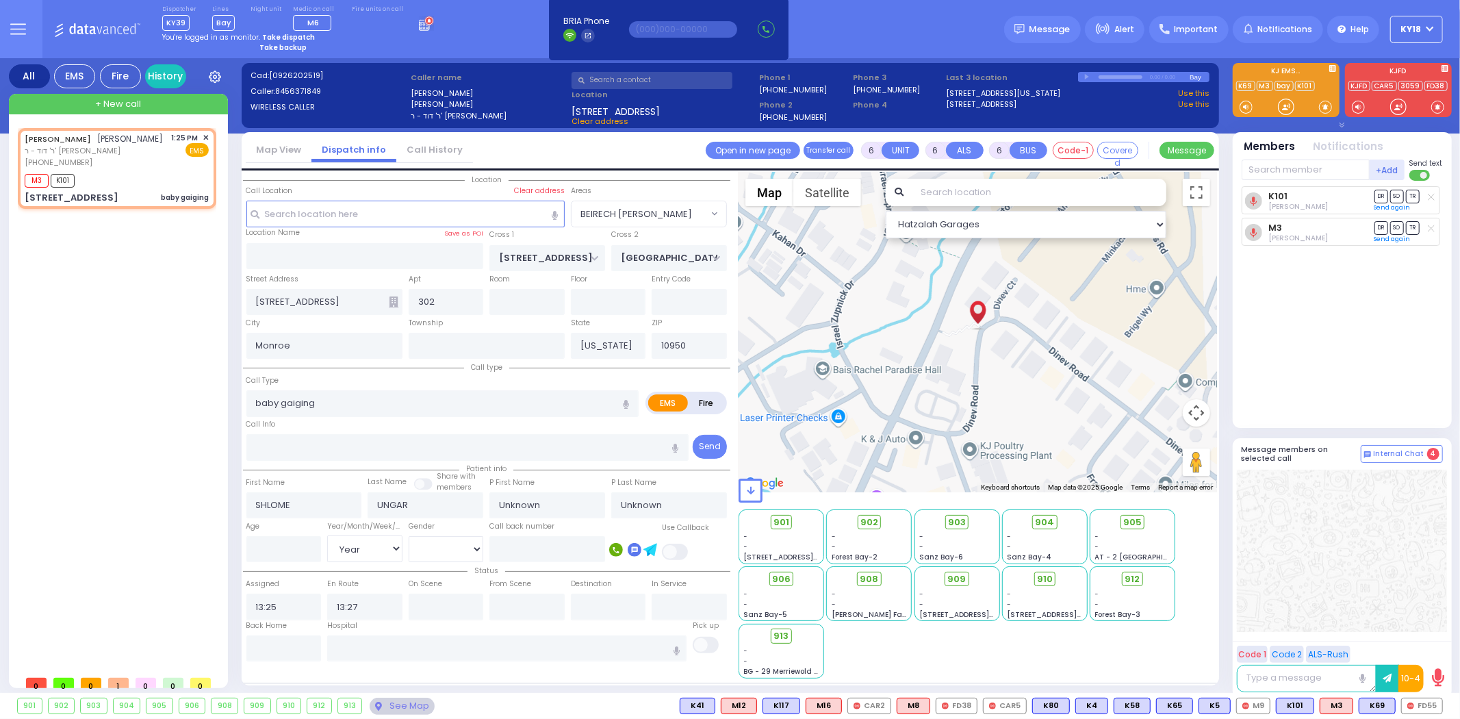
select select "Hatzalah Garages"
select select "BEIRECH [PERSON_NAME]"
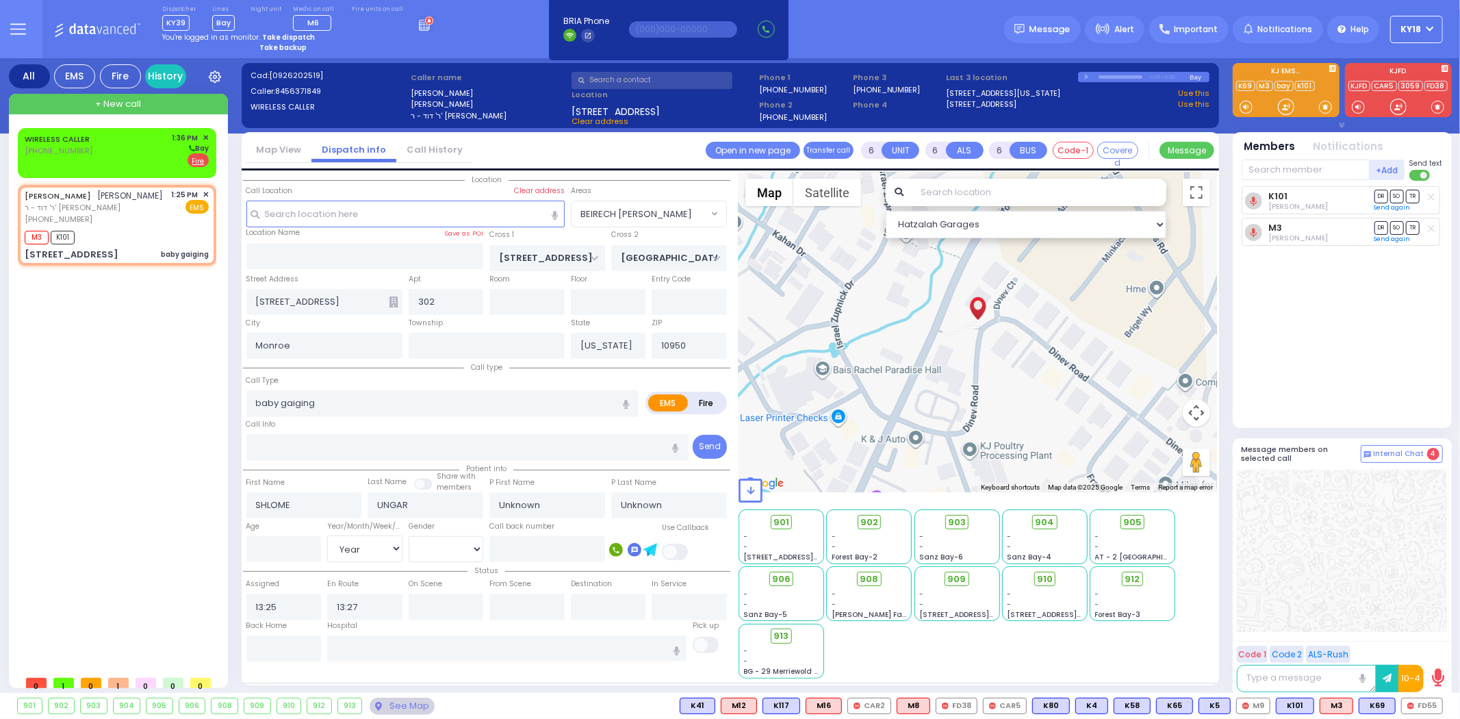
select select
radio input "true"
type input "Hersh"
type input "[PERSON_NAME]"
type input "8"
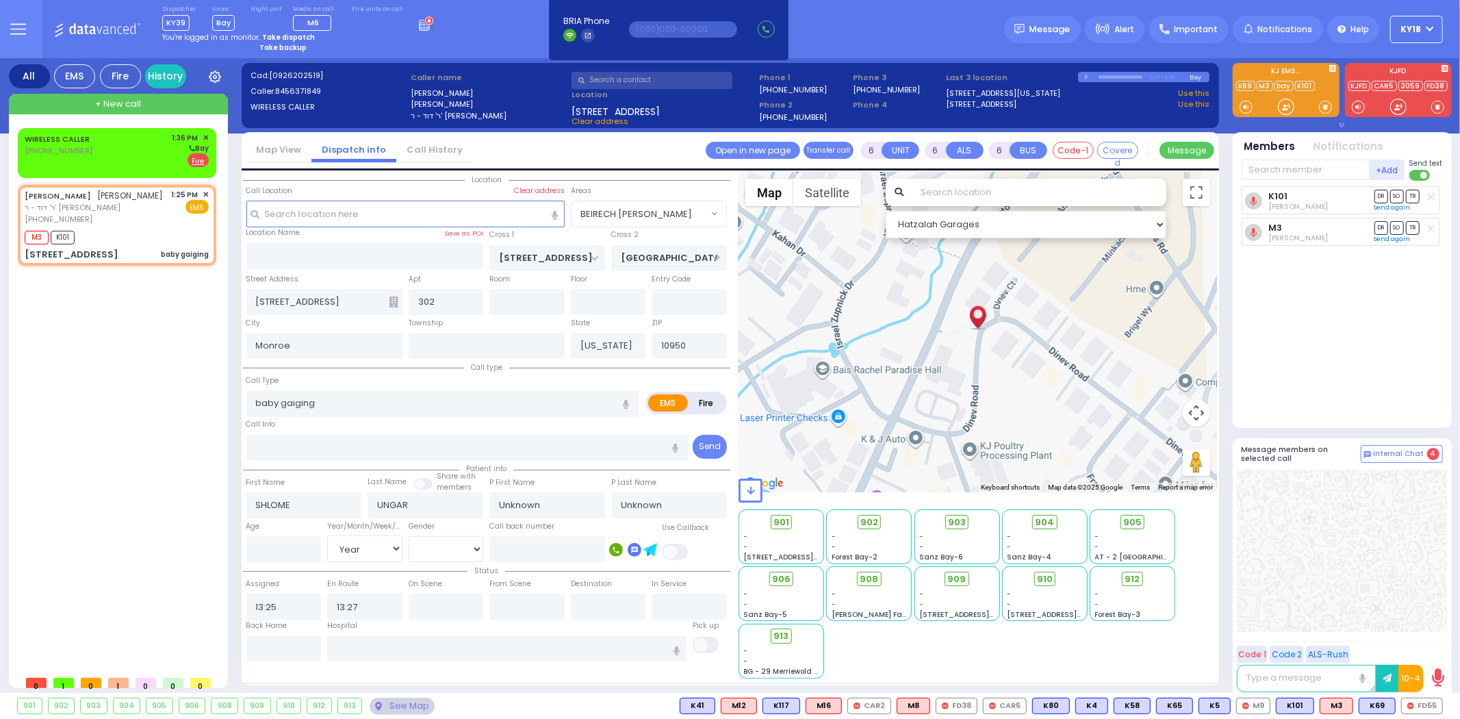
select select "Month"
select select "Hatzalah Garages"
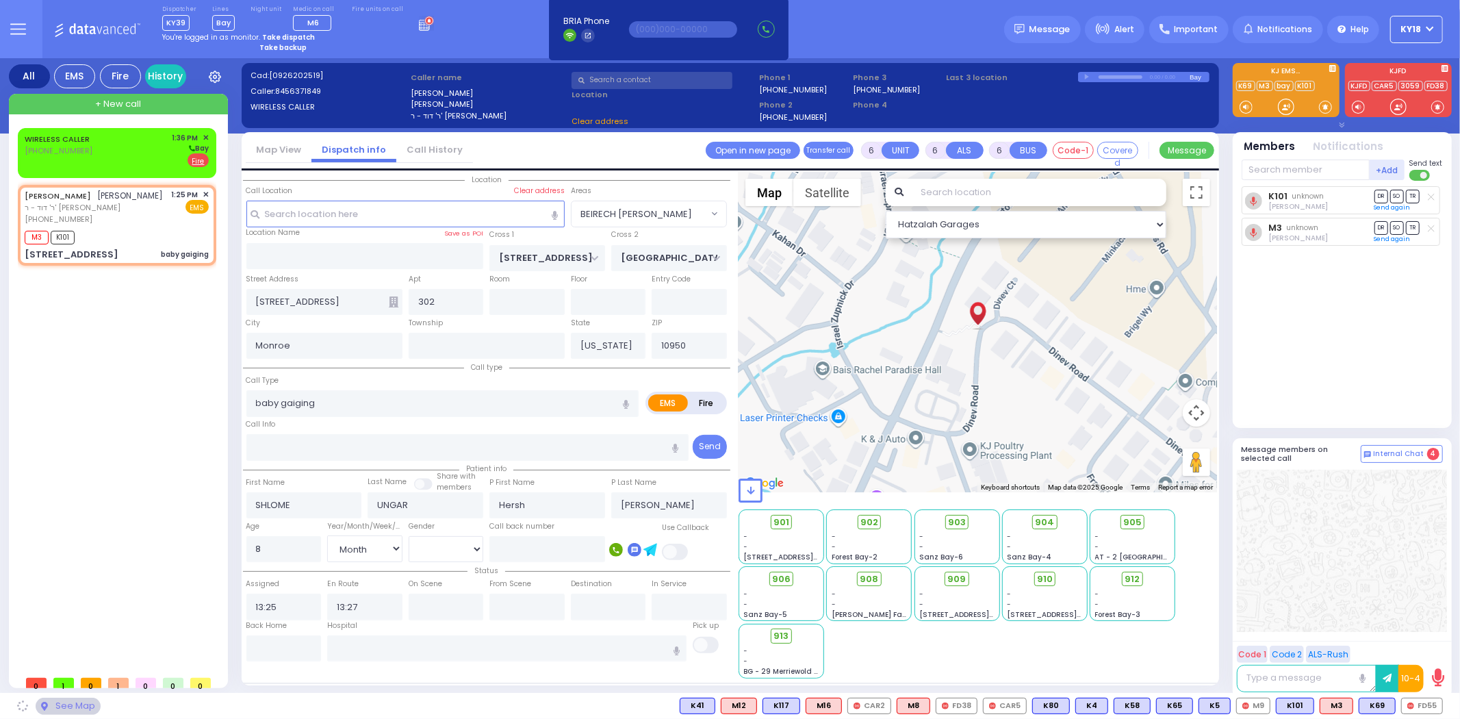
select select "BEIRECH [PERSON_NAME]"
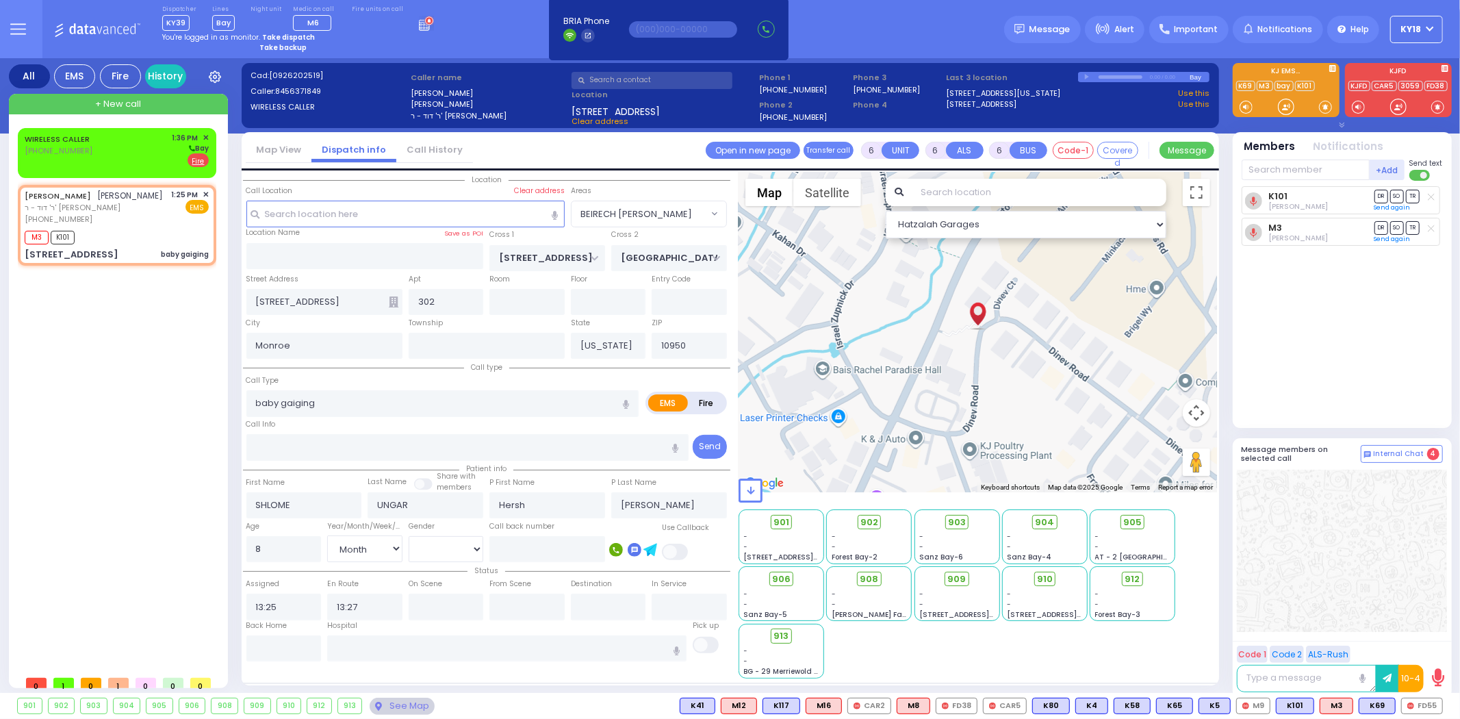
select select
radio input "true"
select select "Month"
select select "Hatzalah Garages"
select select "BEIRECH [PERSON_NAME]"
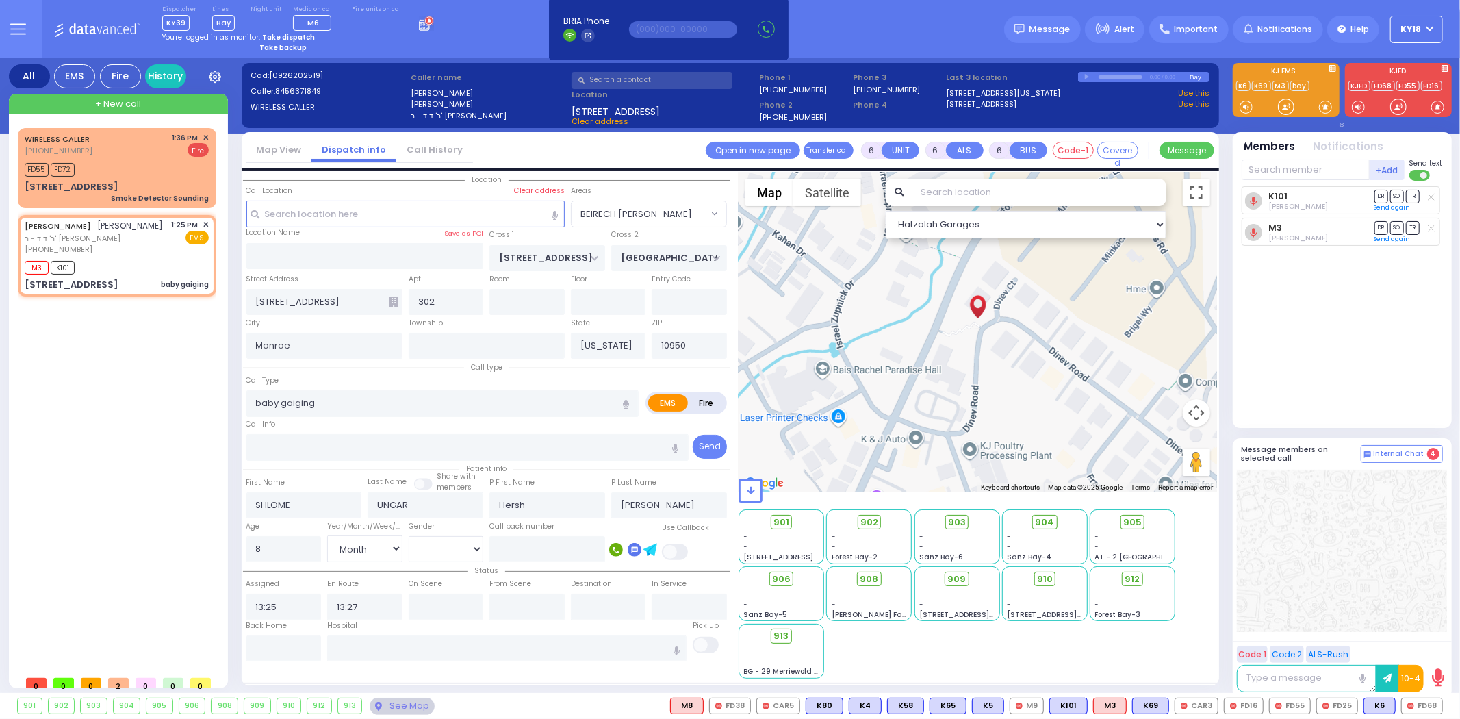
select select
radio input "true"
select select "Month"
select select "Hatzalah Garages"
select select "BEIRECH [PERSON_NAME]"
